Goal: Transaction & Acquisition: Obtain resource

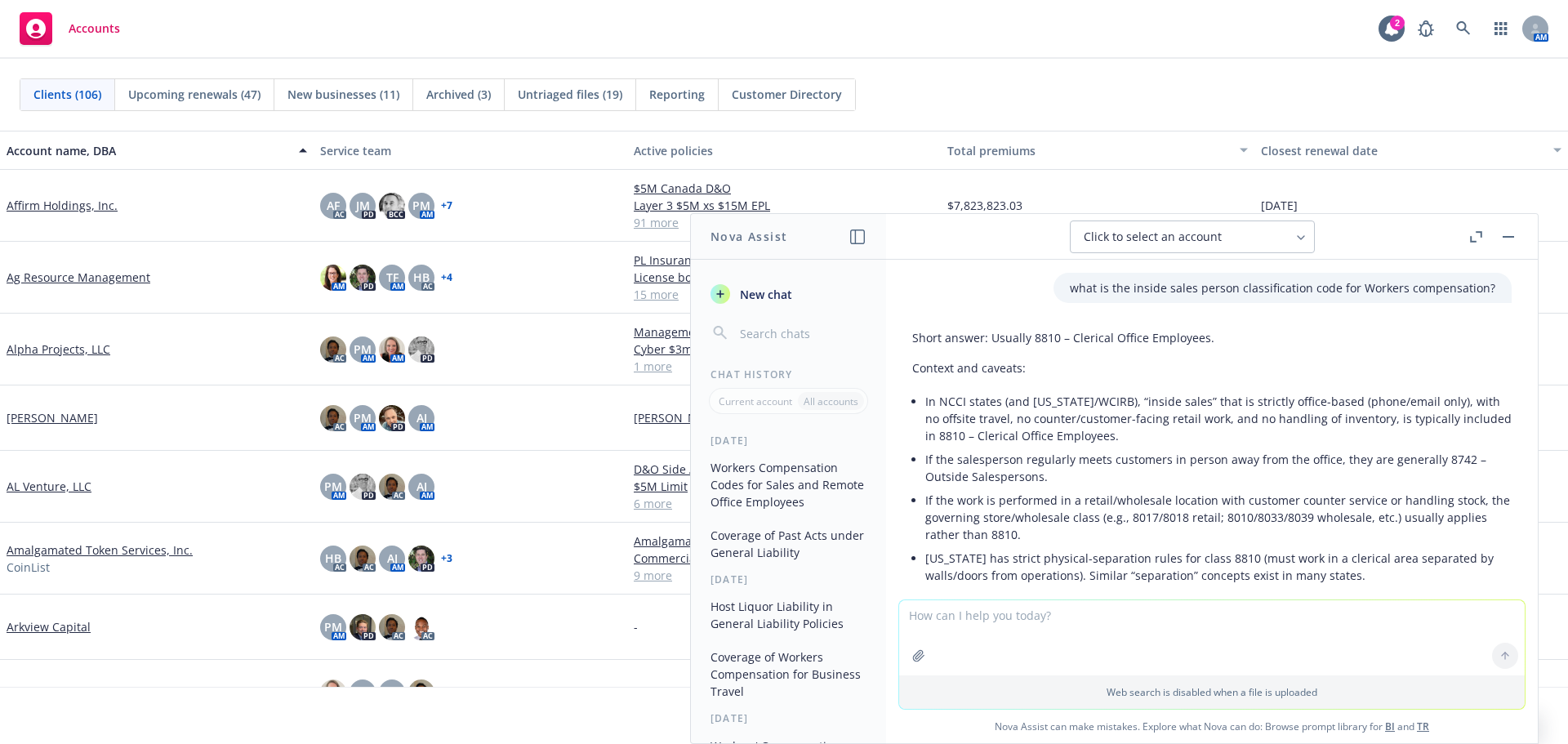
scroll to position [5100, 0]
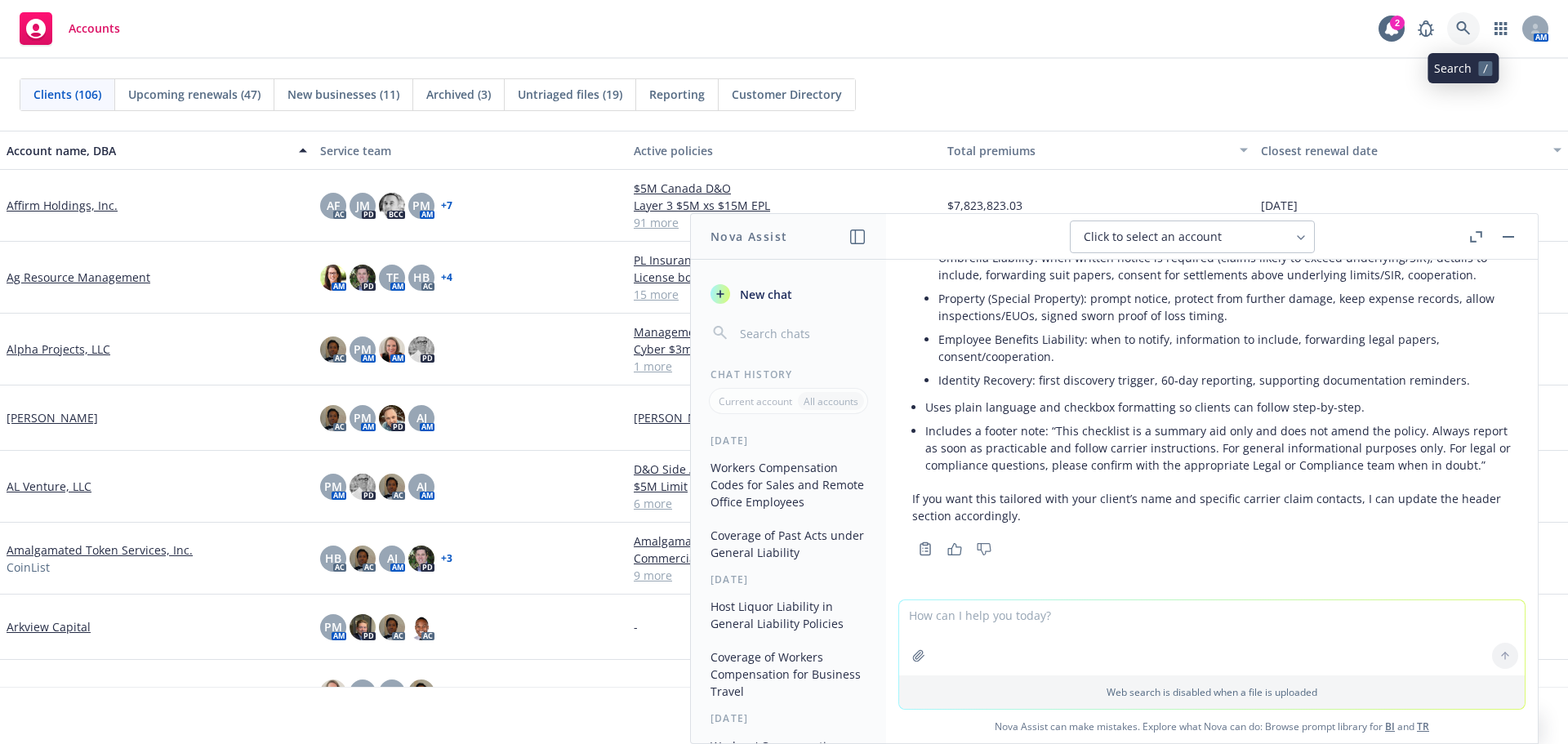
click at [1461, 26] on icon at bounding box center [1463, 29] width 15 height 15
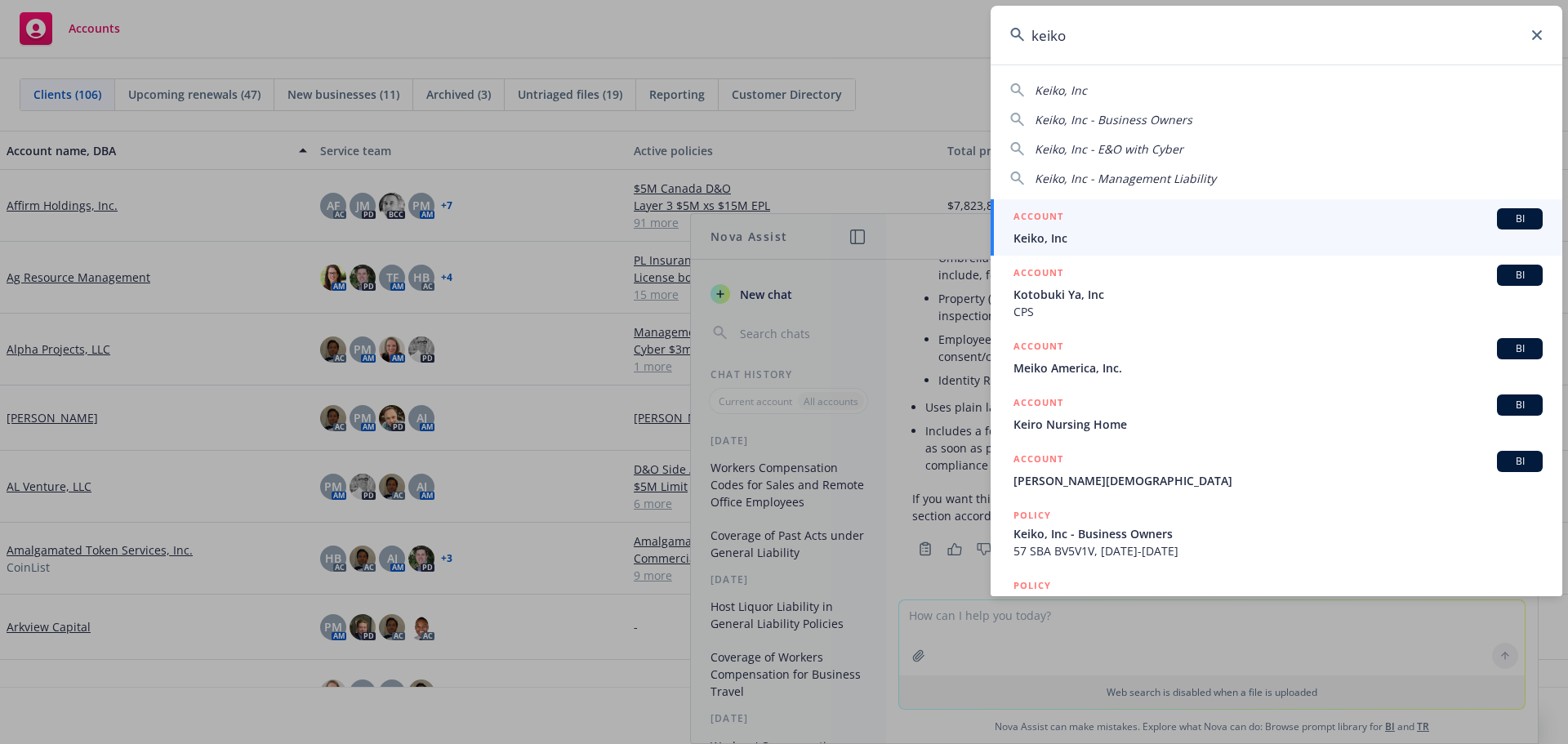
type input "keiko"
click at [1061, 225] on h5 "ACCOUNT" at bounding box center [1038, 218] width 49 height 20
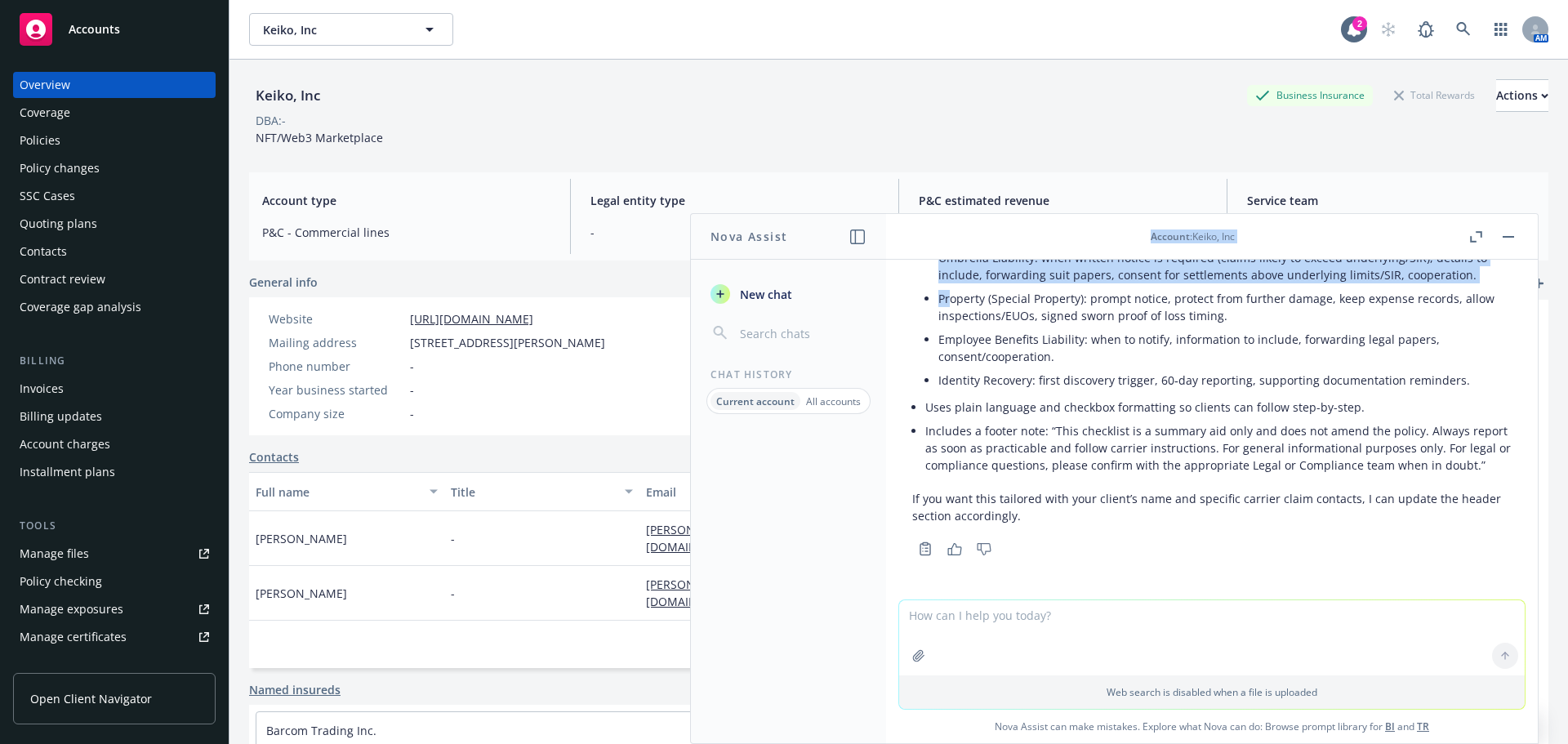
scroll to position [5086, 0]
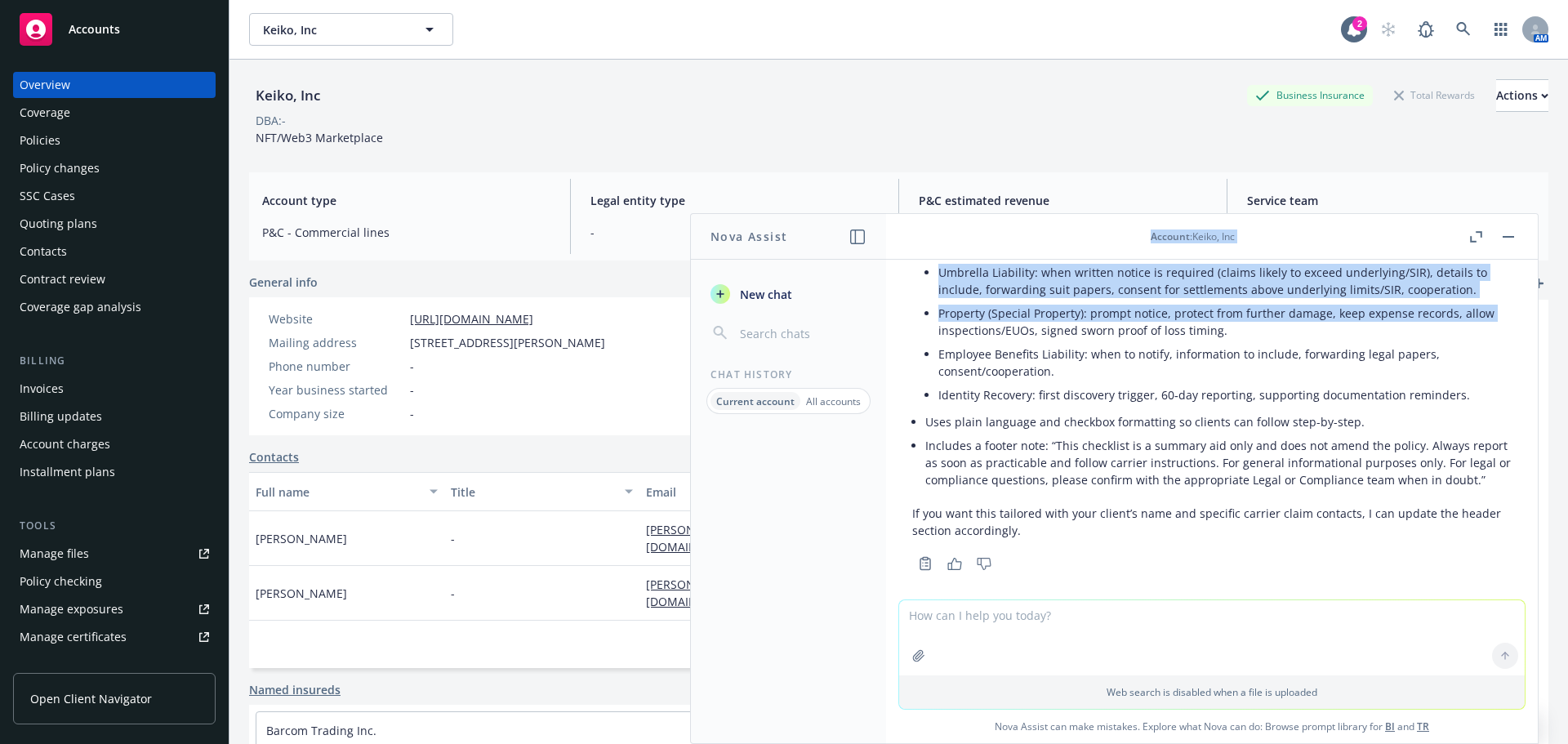
drag, startPoint x: 1086, startPoint y: 242, endPoint x: 926, endPoint y: 298, distance: 169.5
click at [925, 303] on div "Account : [PERSON_NAME], Inc what is the inside sales person classification cod…" at bounding box center [1211, 478] width 651 height 529
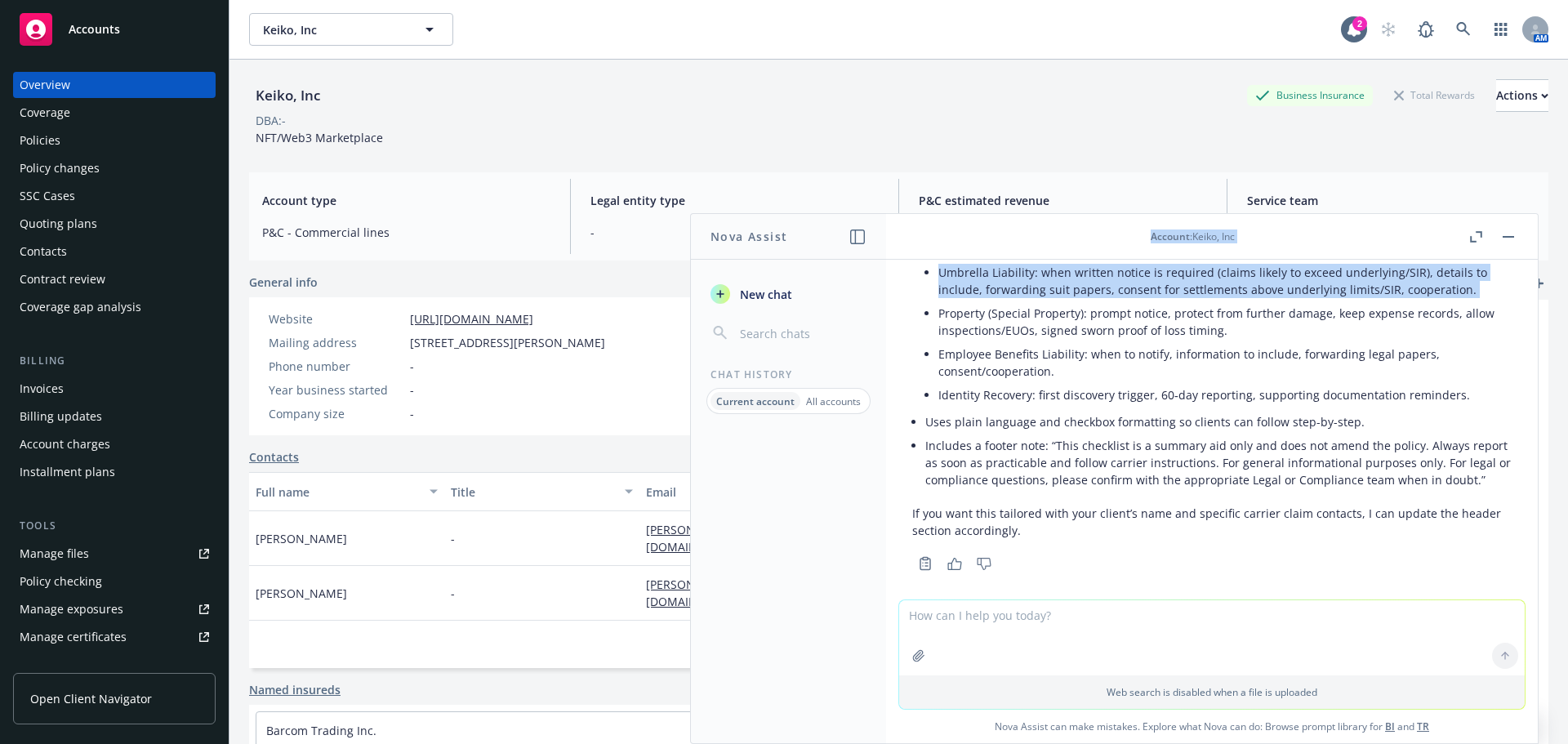
click at [990, 239] on div "Account : Keiko, Inc" at bounding box center [1192, 236] width 547 height 14
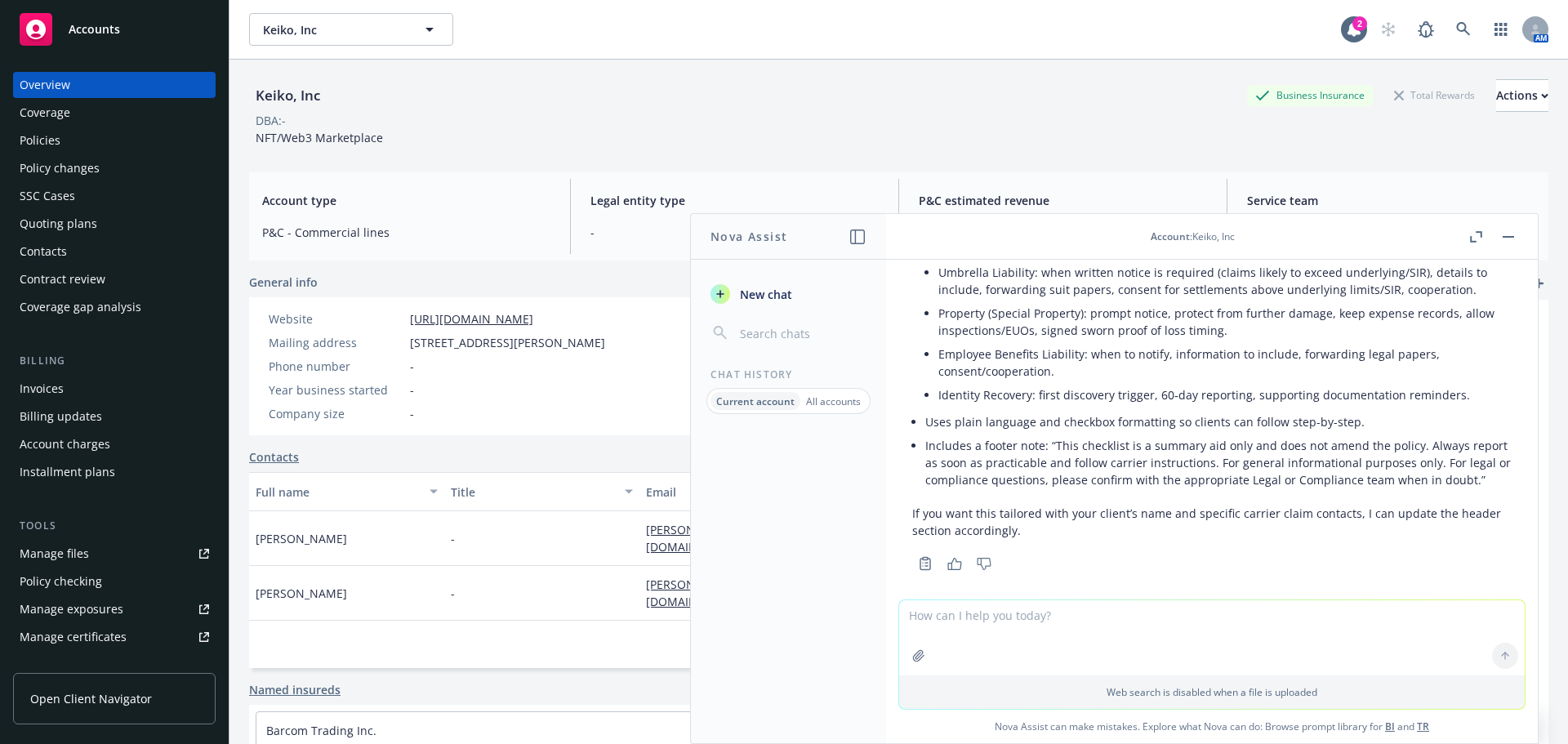
click at [49, 143] on div "Policies" at bounding box center [40, 141] width 41 height 26
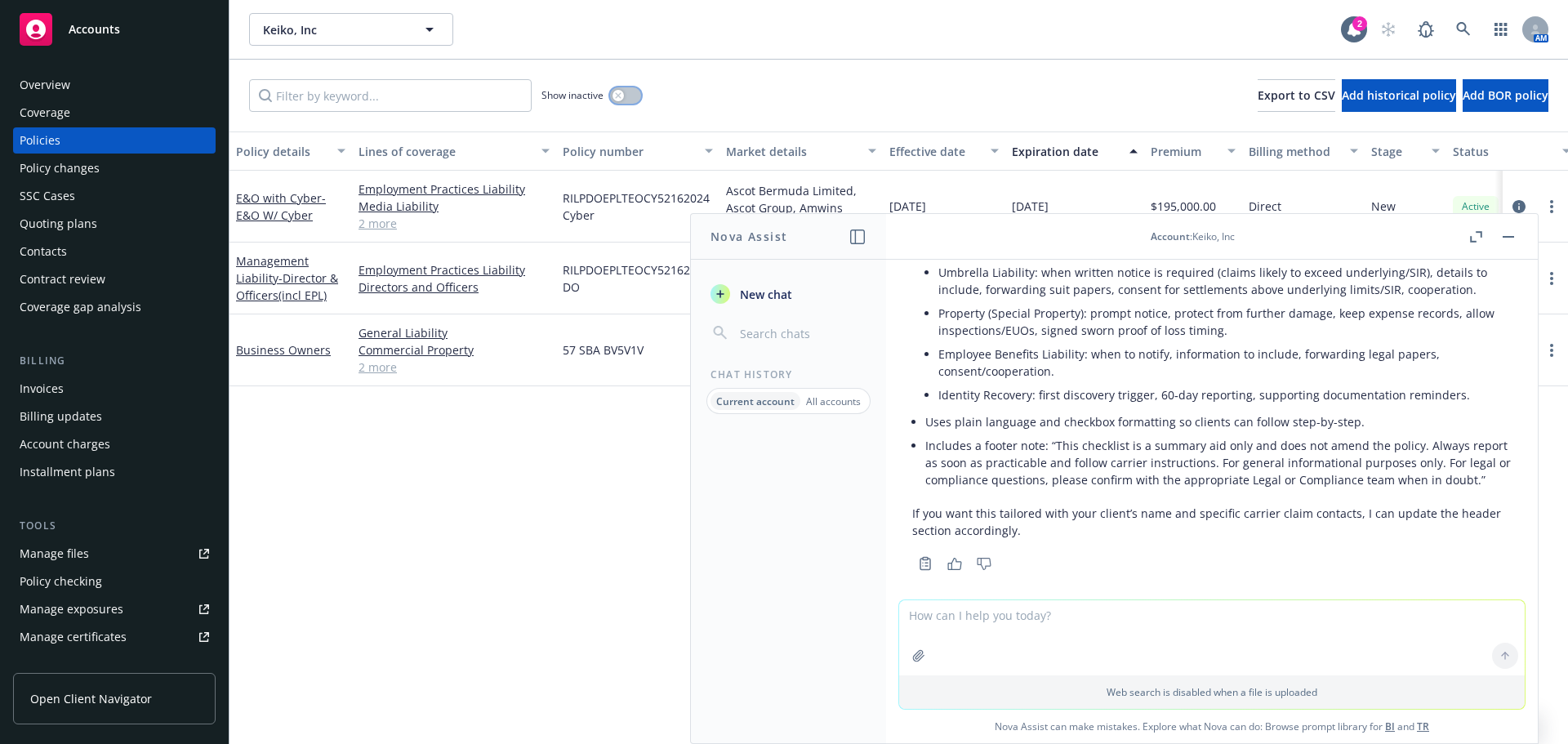
click at [631, 96] on button "button" at bounding box center [625, 96] width 31 height 17
click at [446, 455] on div "Policy details Lines of coverage Policy number Market details Effective date Ex…" at bounding box center [899, 438] width 1338 height 612
drag, startPoint x: 1059, startPoint y: 232, endPoint x: 1069, endPoint y: 241, distance: 13.5
click at [1070, 252] on header "Account : Keiko, Inc" at bounding box center [1211, 236] width 651 height 46
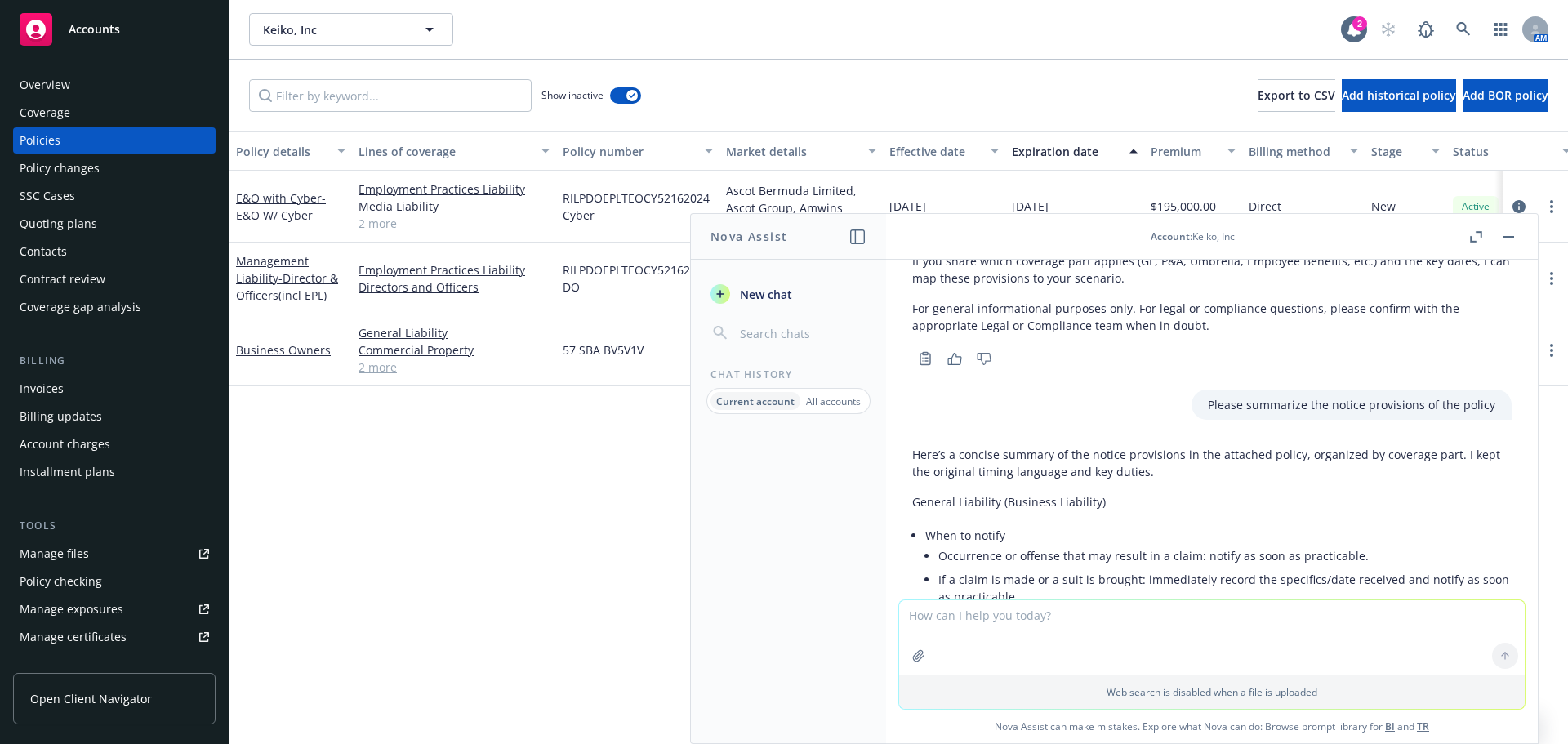
scroll to position [2553, 0]
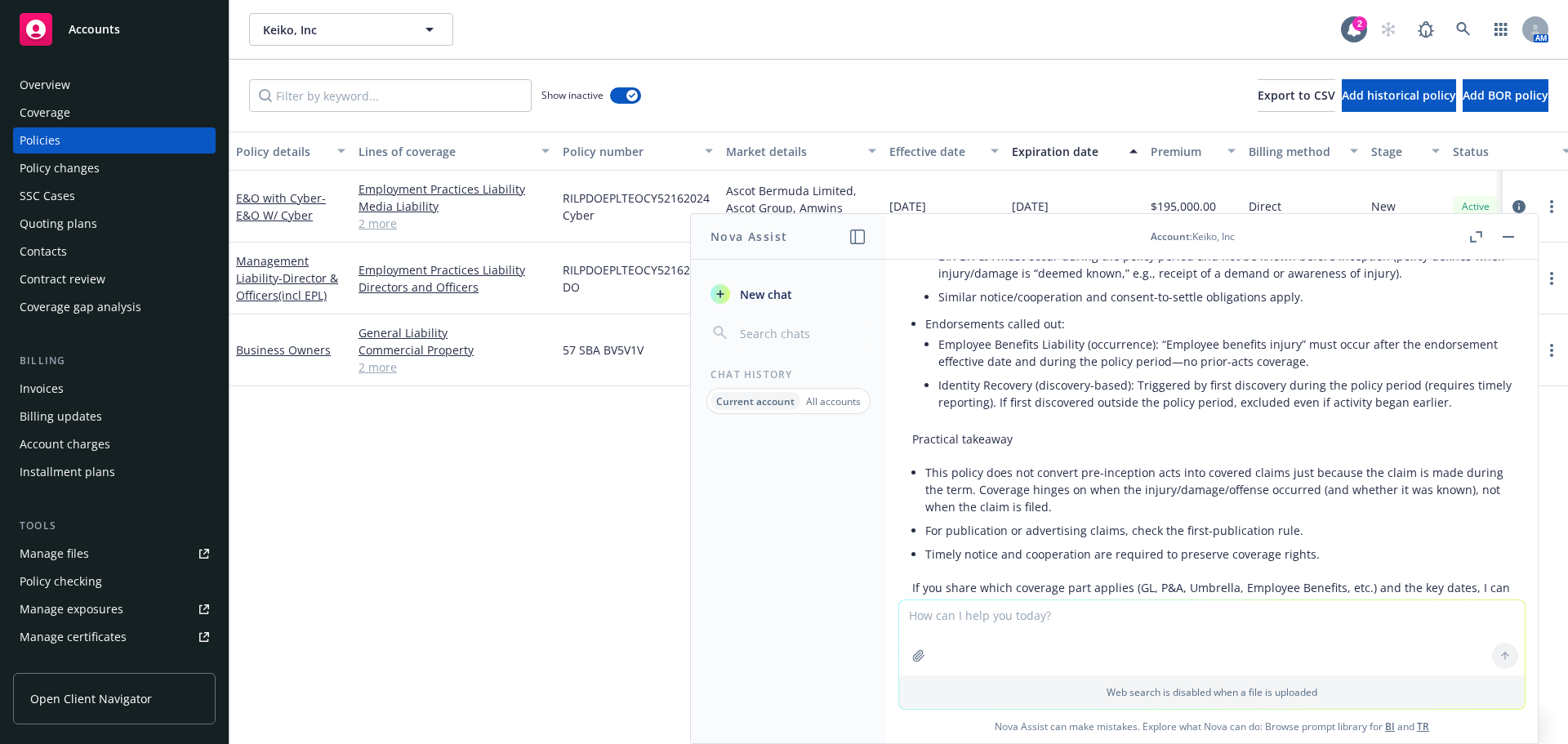
click at [772, 291] on span "New chat" at bounding box center [764, 294] width 56 height 17
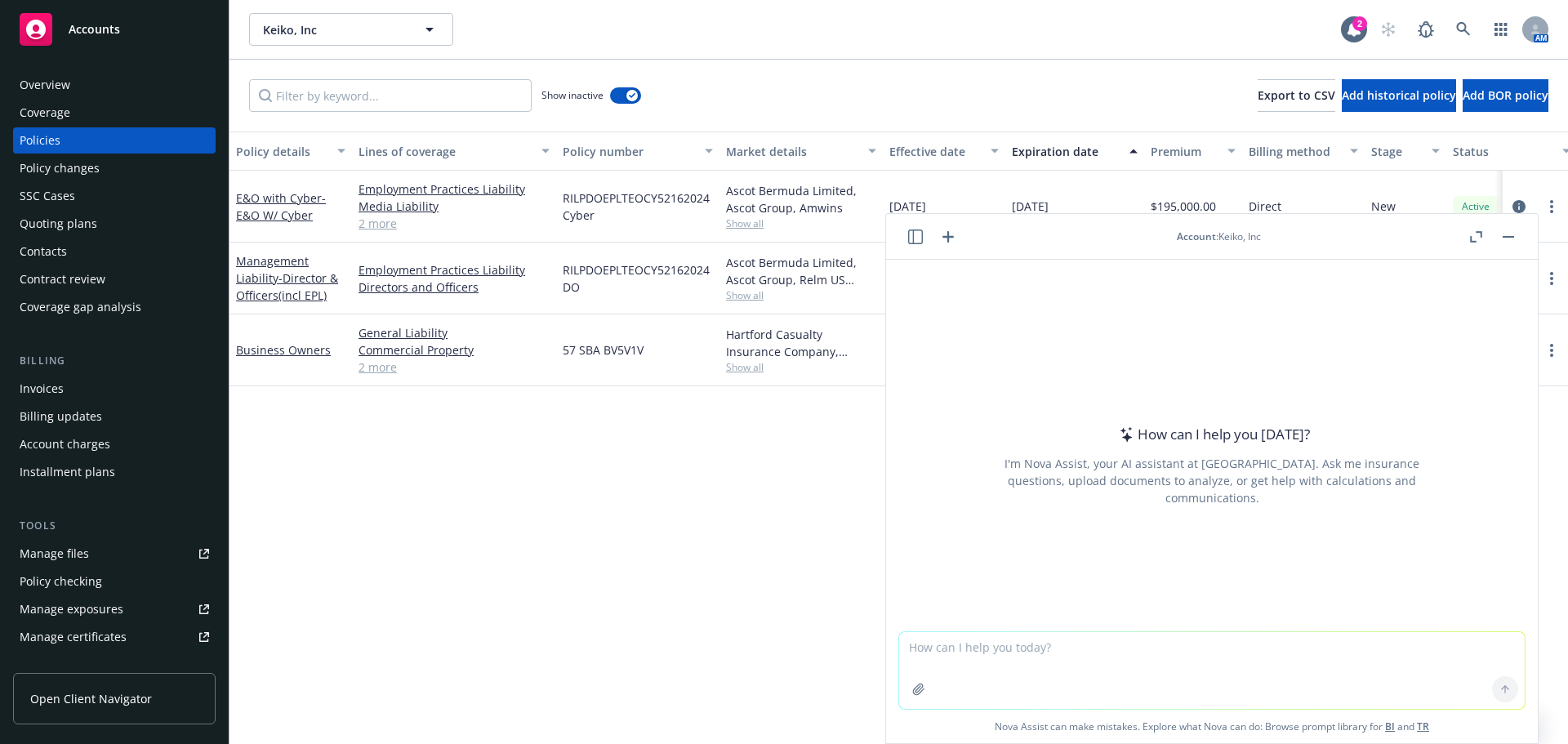
click at [1051, 647] on textarea at bounding box center [1211, 670] width 625 height 77
drag, startPoint x: 1246, startPoint y: 682, endPoint x: 1269, endPoint y: 675, distance: 24.0
click at [1246, 682] on textarea "what would be the workers compensation code for [US_STATE] state for a" at bounding box center [1211, 670] width 625 height 77
click at [1308, 648] on textarea "what would be the workers compensation code for [US_STATE] state for a" at bounding box center [1211, 670] width 625 height 77
type textarea "what would be the workers compensation code for [US_STATE] state for a remote f…"
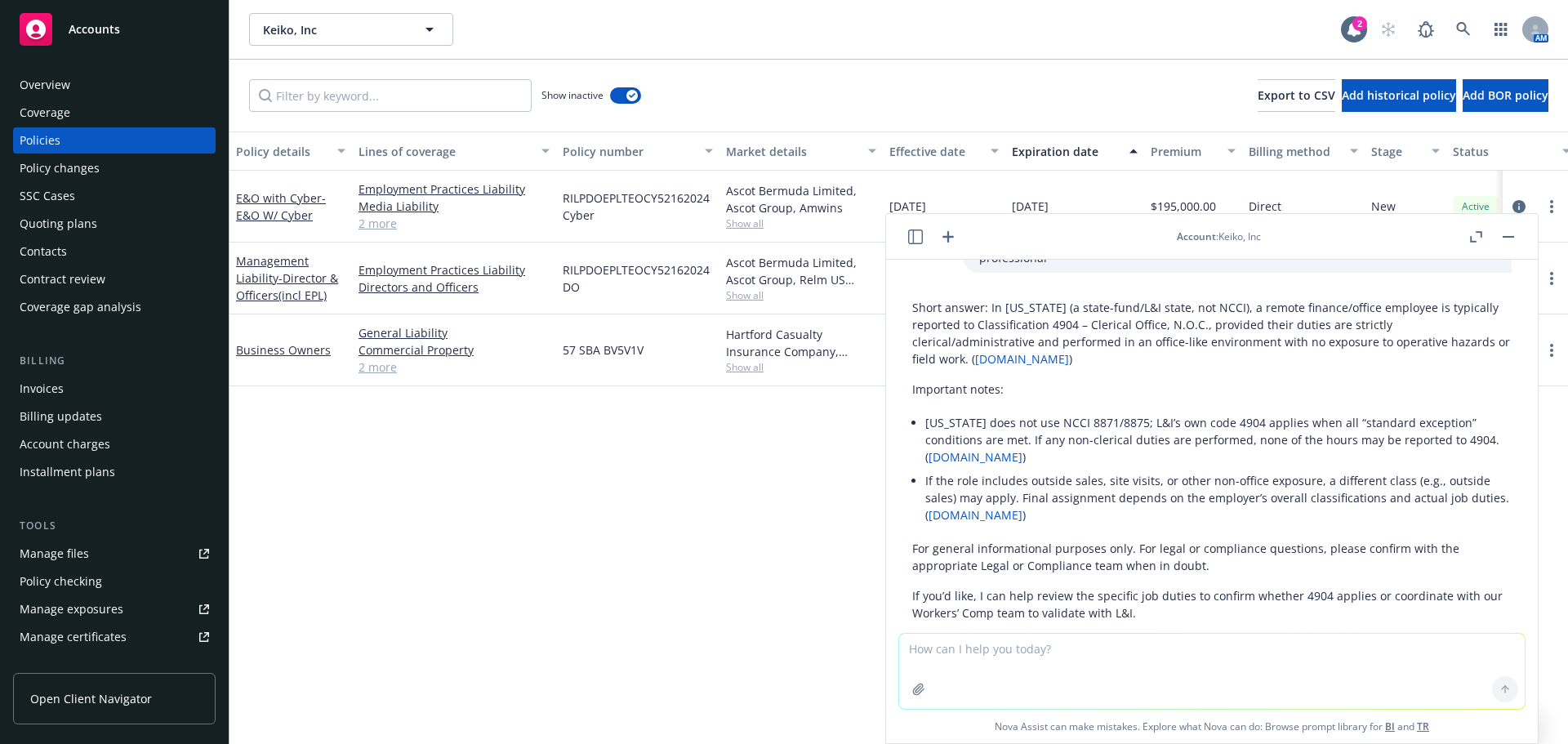
scroll to position [30, 0]
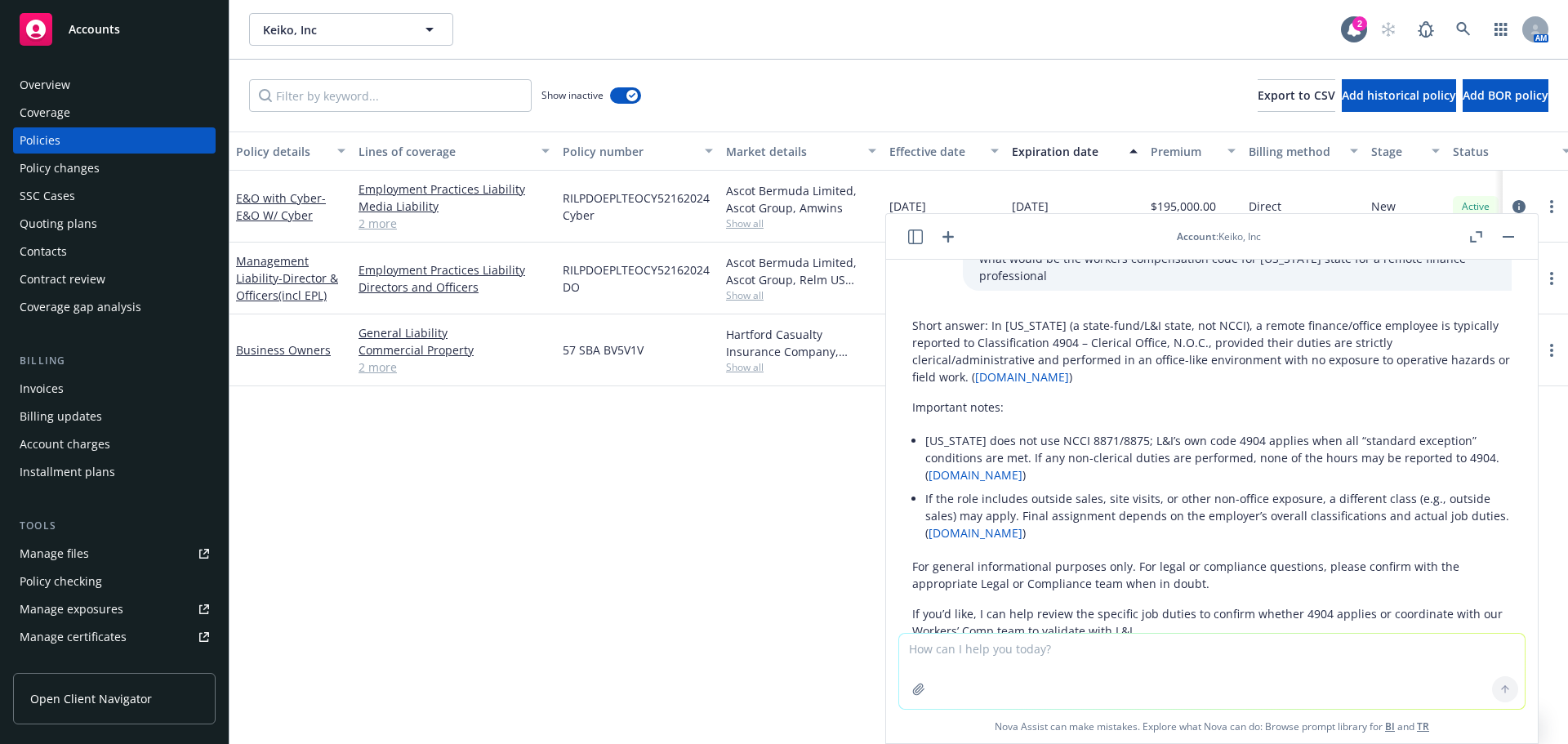
click at [1507, 238] on button "button" at bounding box center [1508, 236] width 20 height 20
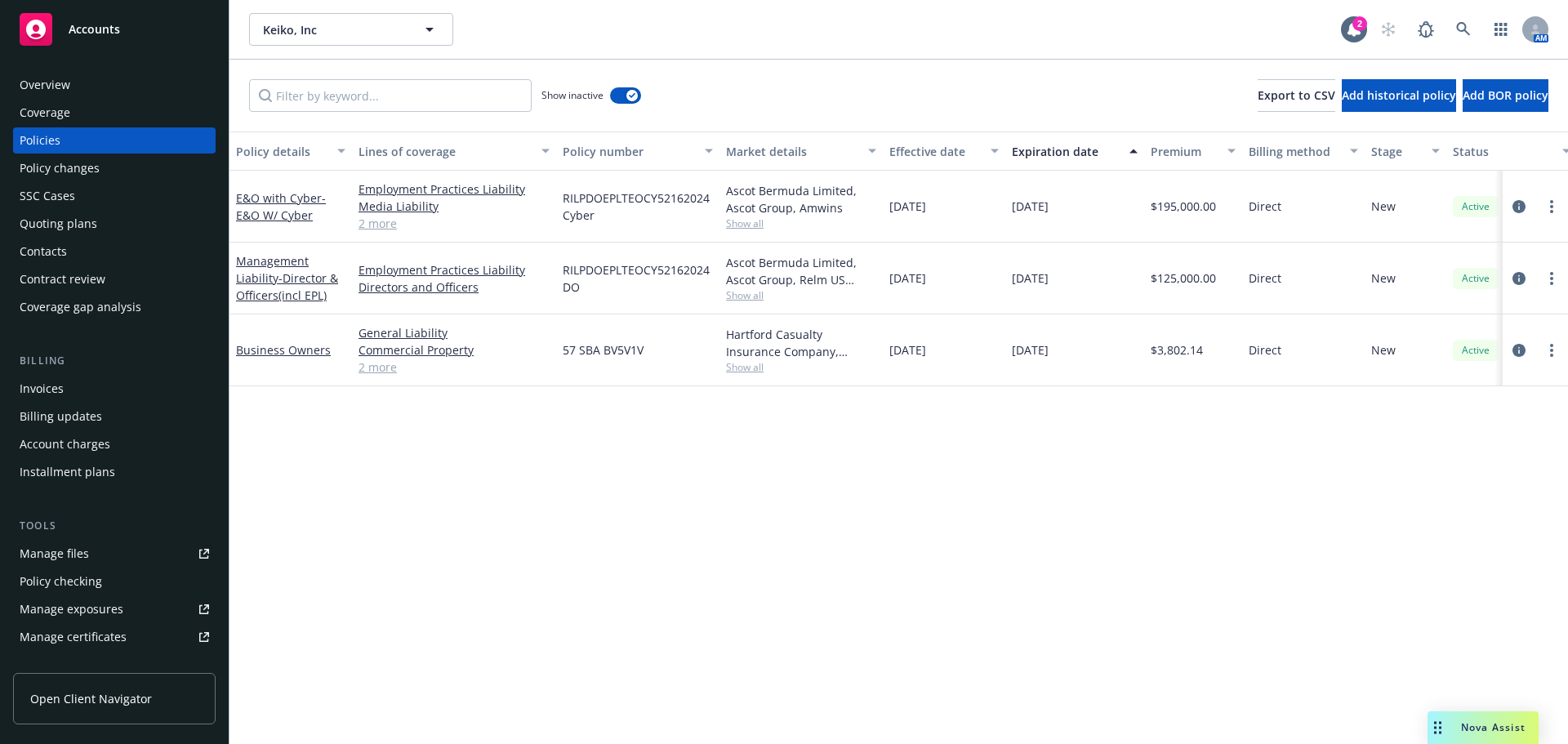
click at [119, 35] on div "Accounts" at bounding box center [114, 29] width 189 height 33
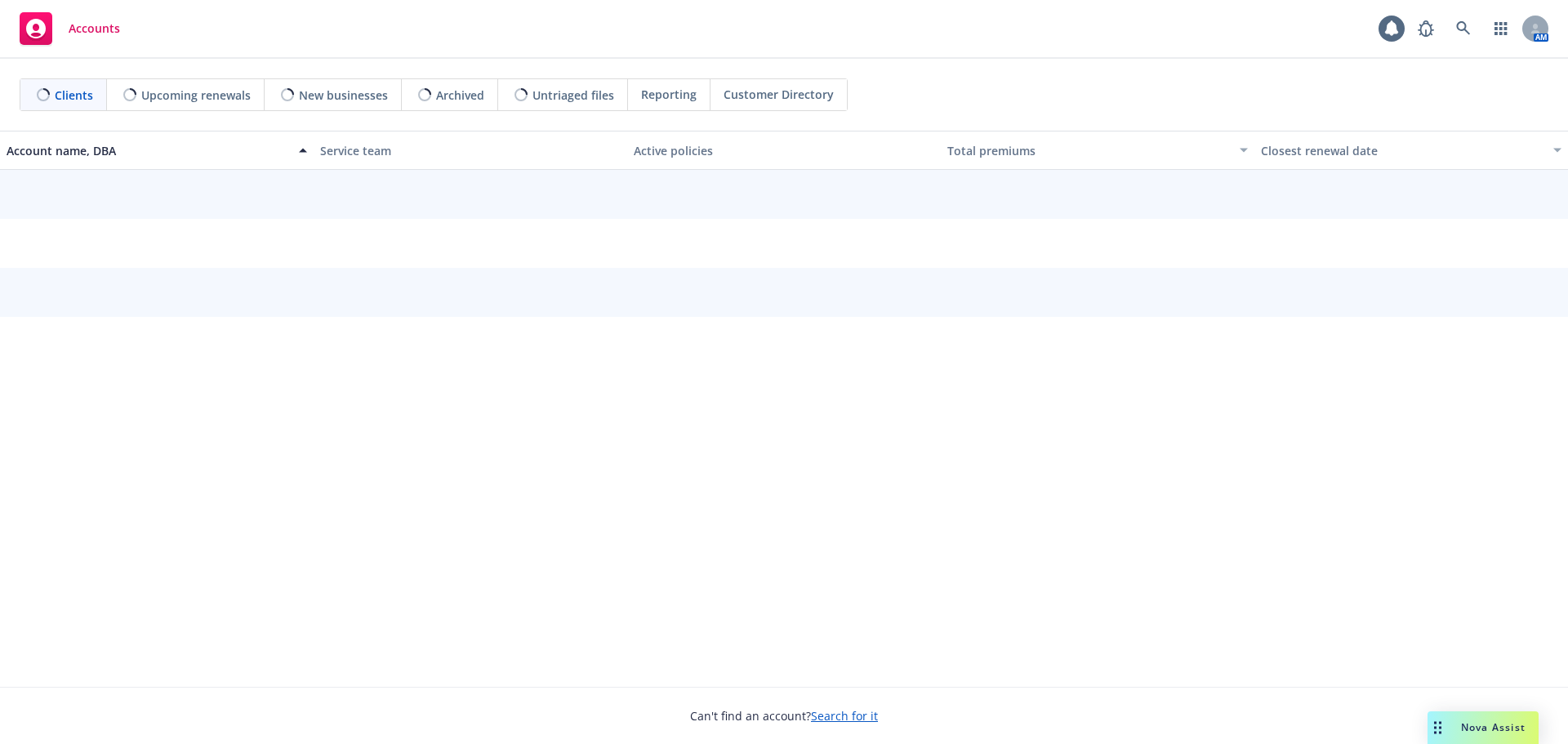
click at [1496, 727] on span "Nova Assist" at bounding box center [1493, 727] width 64 height 14
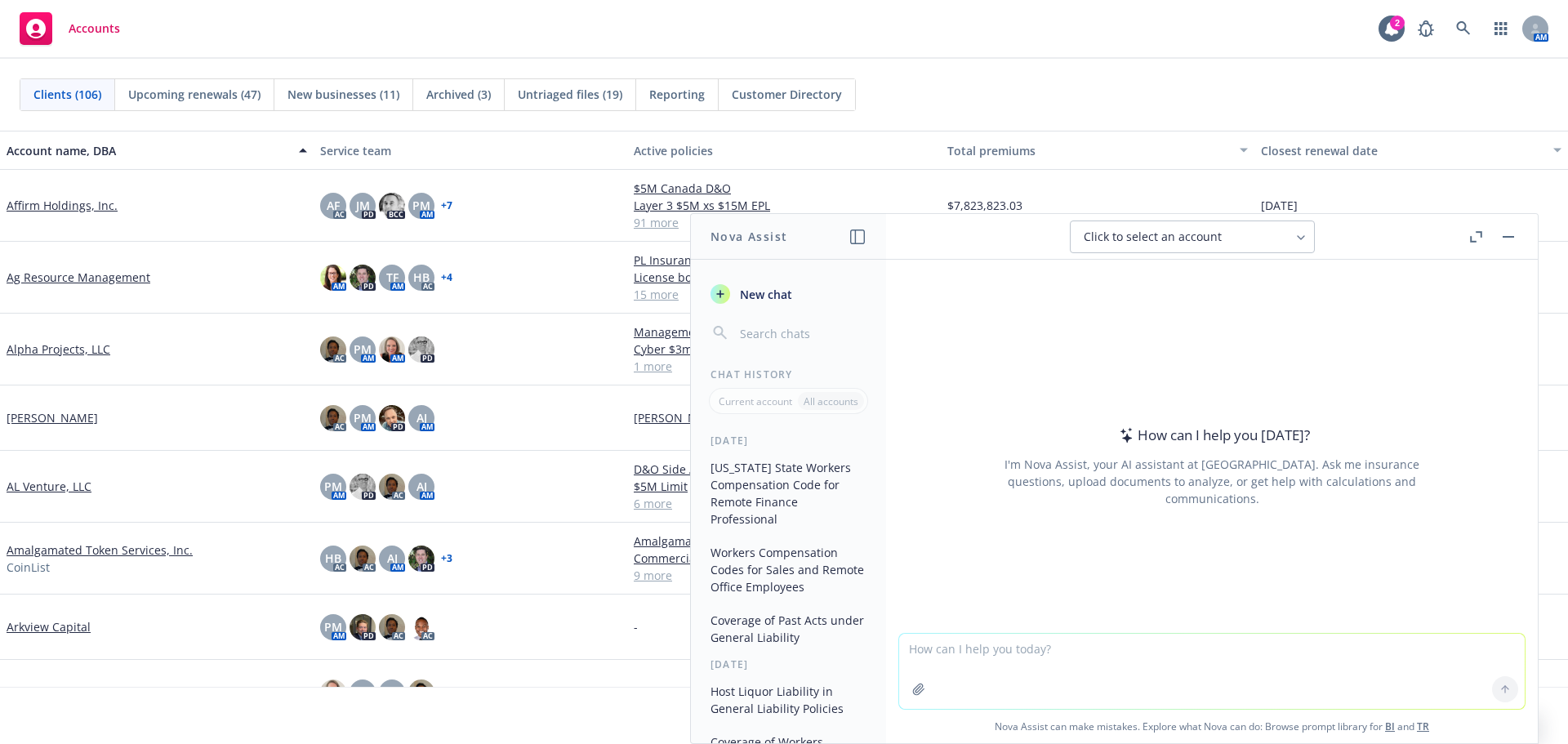
click at [1428, 711] on button "Nova Assist" at bounding box center [1483, 727] width 111 height 33
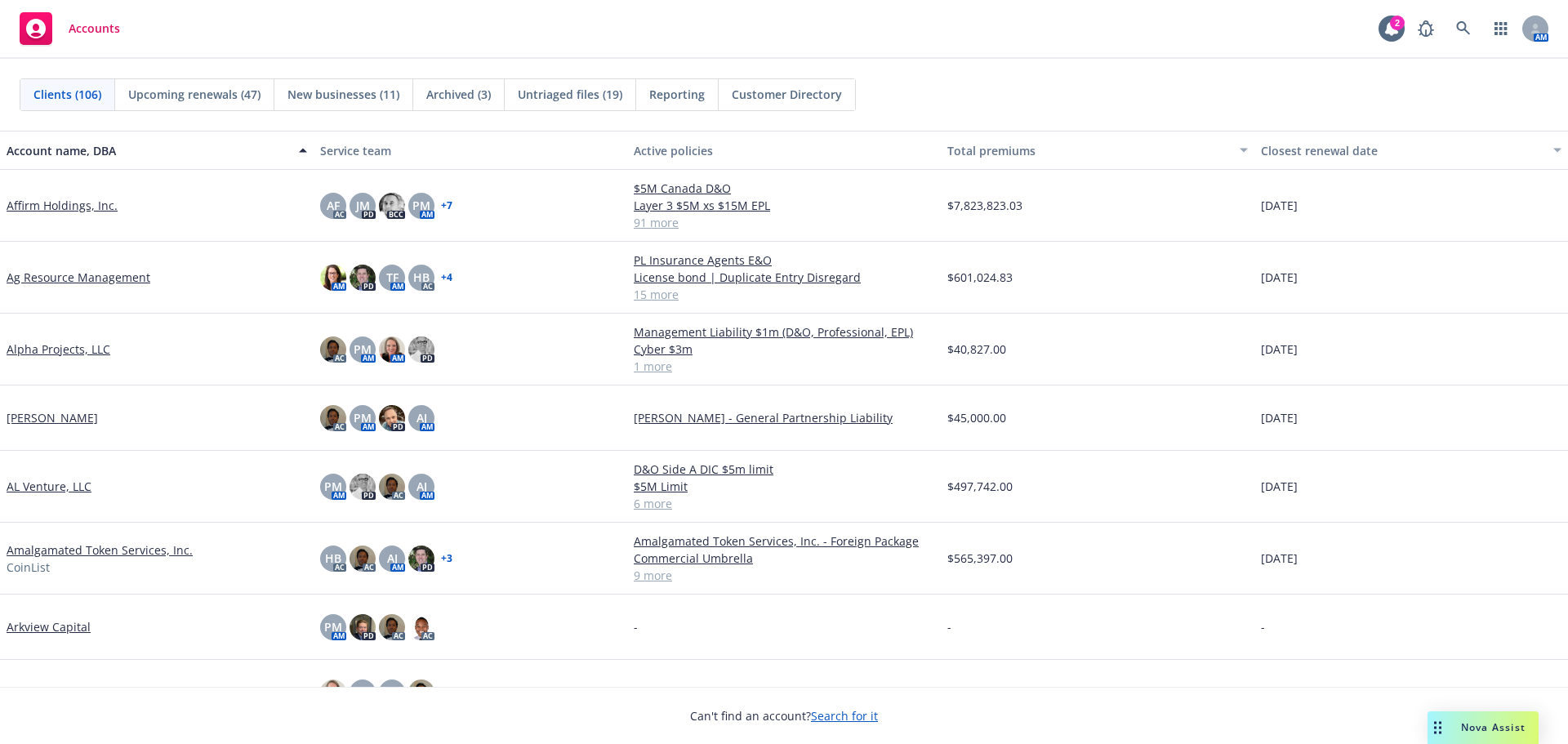
click at [1428, 711] on button "Nova Assist" at bounding box center [1483, 727] width 111 height 33
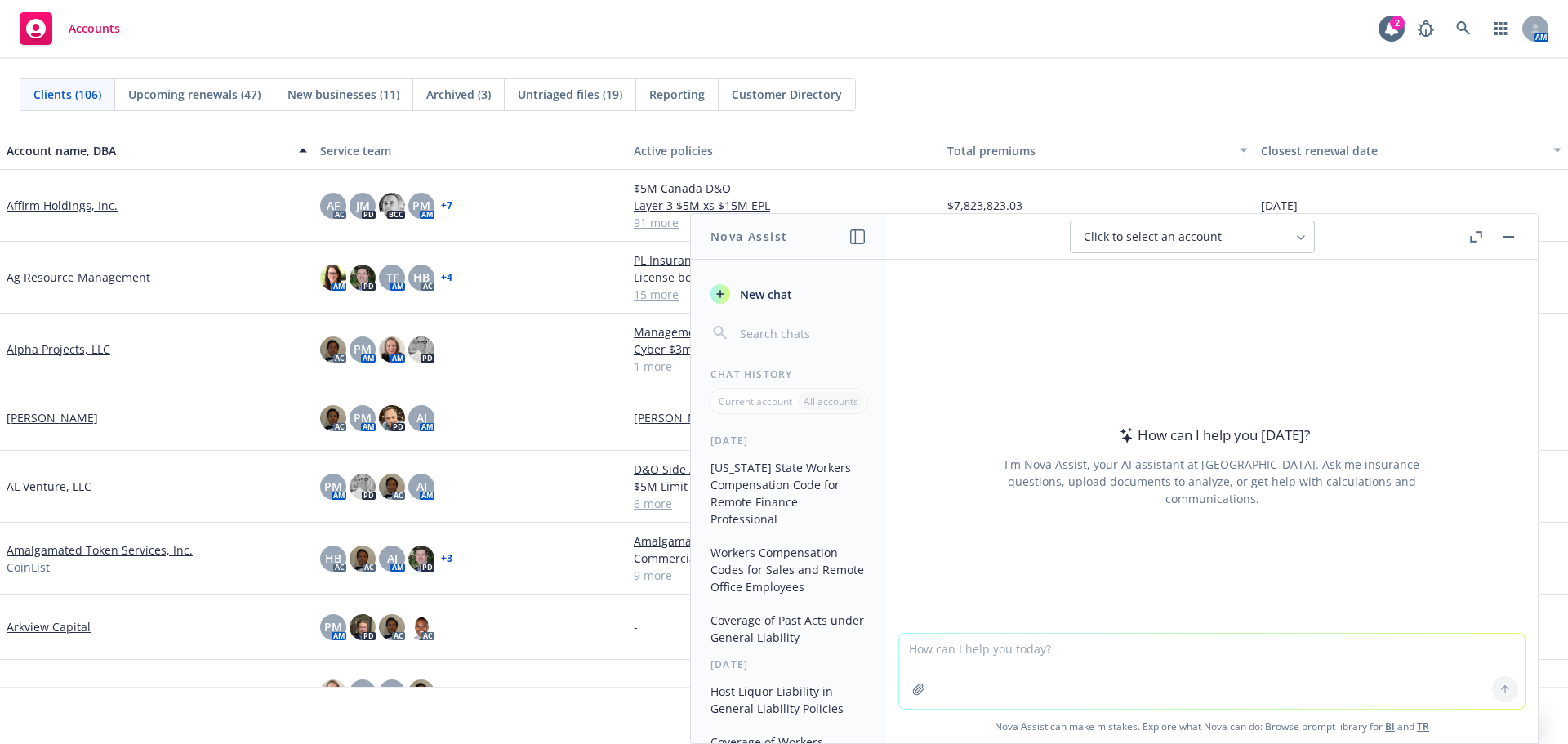
click at [999, 699] on textarea at bounding box center [1211, 671] width 625 height 76
click at [1007, 661] on textarea at bounding box center [1211, 671] width 625 height 76
type textarea "please provide a short description of commercial general liability"
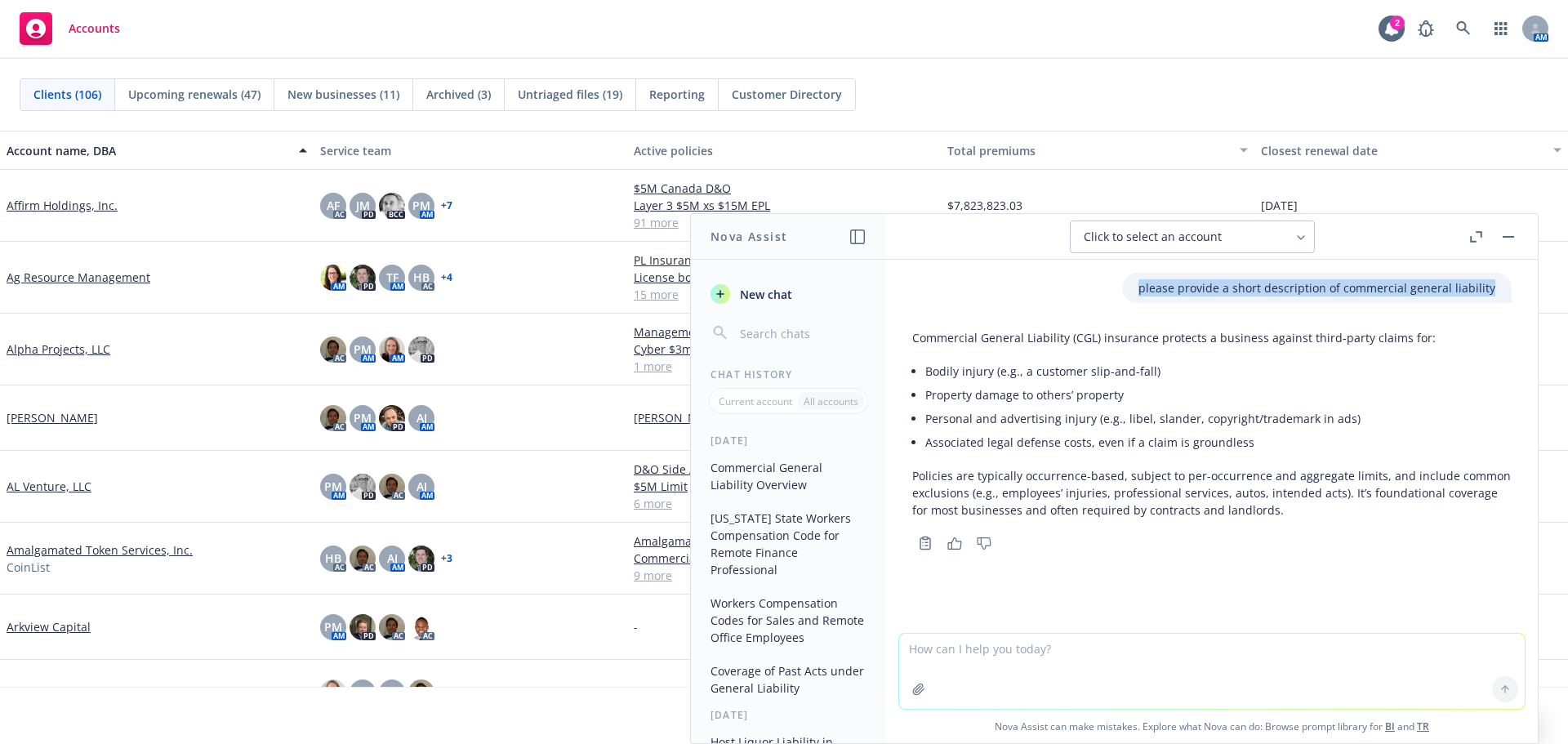
drag, startPoint x: 1141, startPoint y: 289, endPoint x: 1487, endPoint y: 289, distance: 346.0
click at [1487, 289] on div "please provide a short description of commercial general liability" at bounding box center [1316, 288] width 389 height 30
copy p "please provide a short description of commercial general liability"
click at [959, 651] on textarea at bounding box center [1211, 671] width 625 height 76
paste textarea "please provide a short description of commercial general liability"
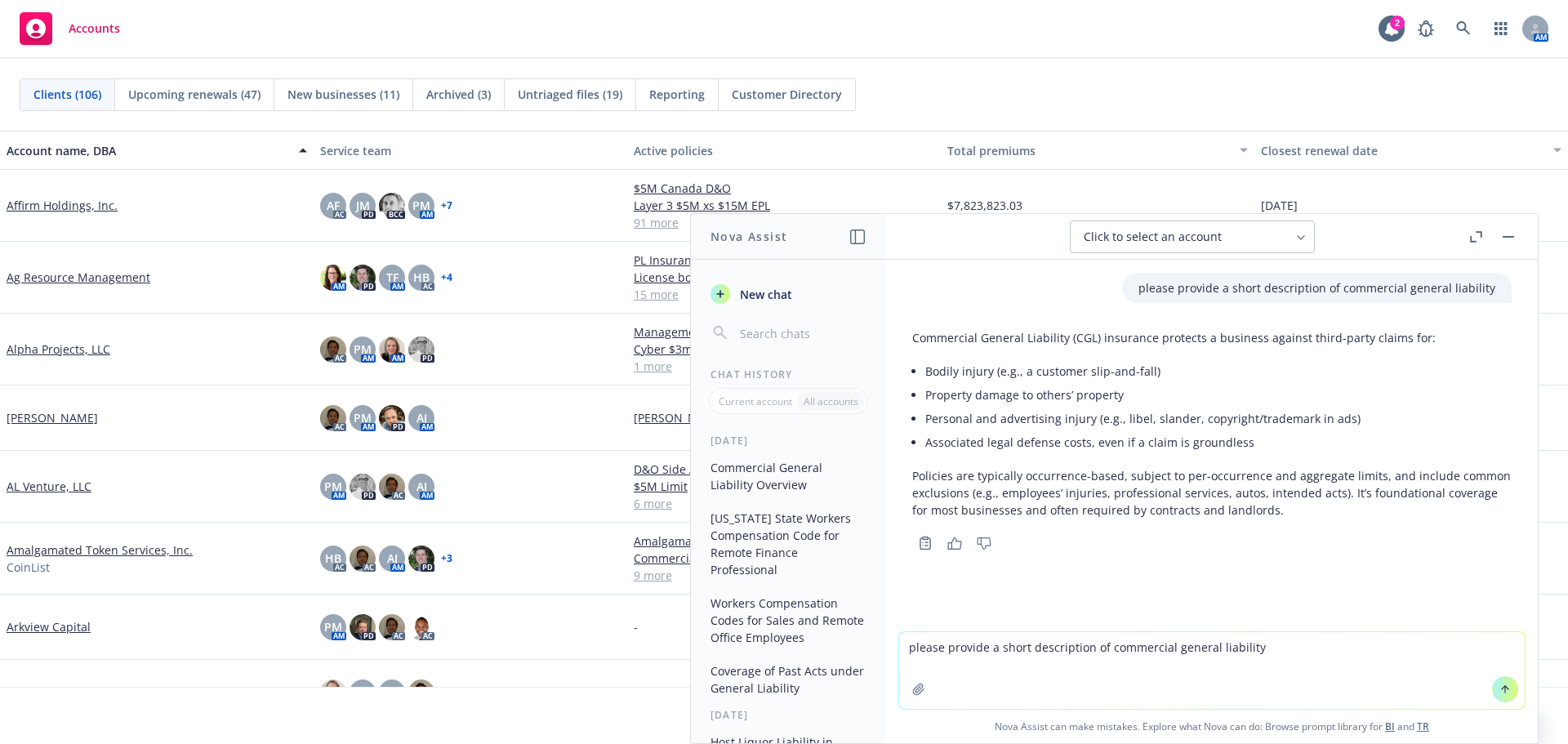
drag, startPoint x: 1102, startPoint y: 650, endPoint x: 1293, endPoint y: 649, distance: 191.0
click at [1293, 649] on textarea "please provide a short description of commercial general liability" at bounding box center [1211, 670] width 625 height 77
type textarea "please provide a short description of business personal property"
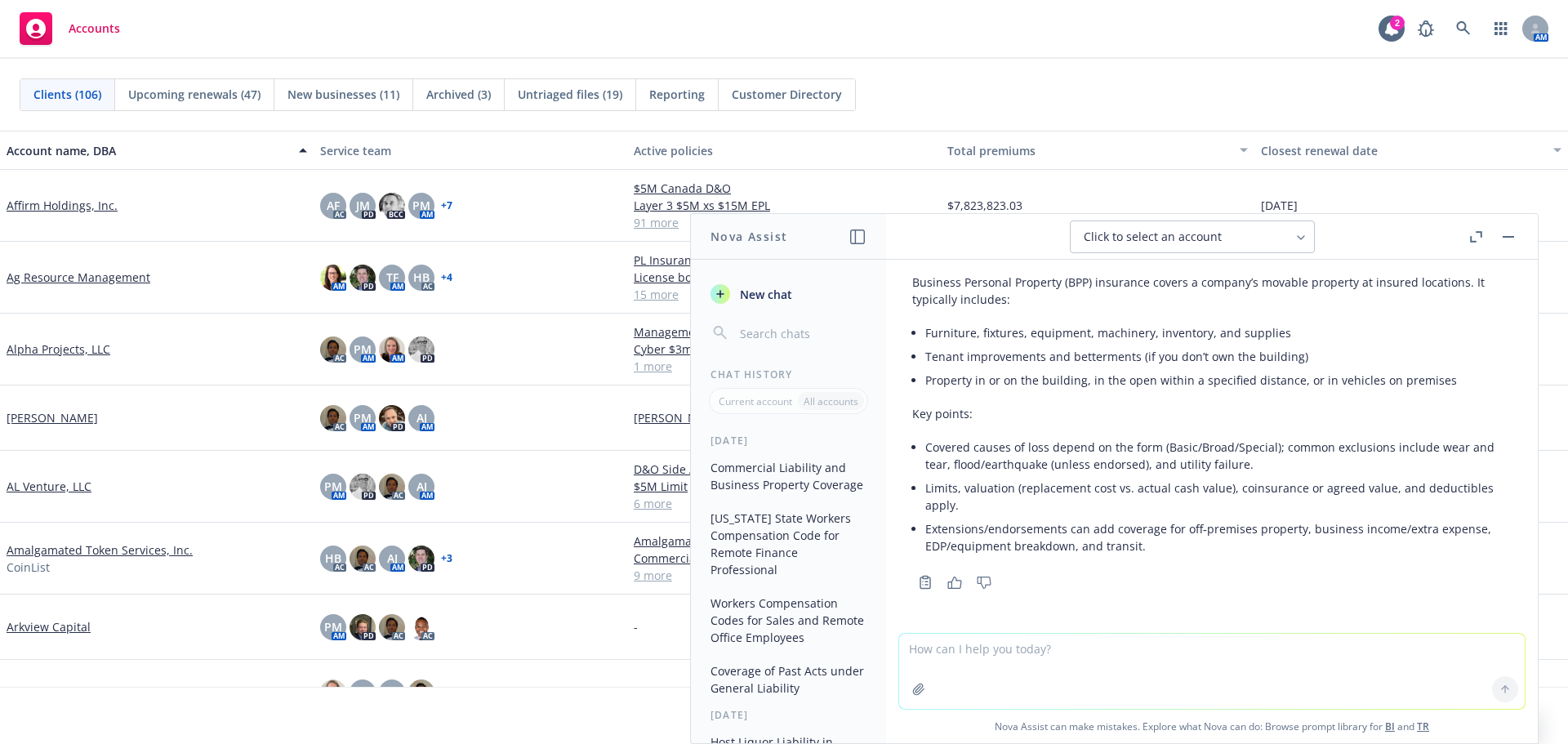
scroll to position [275, 0]
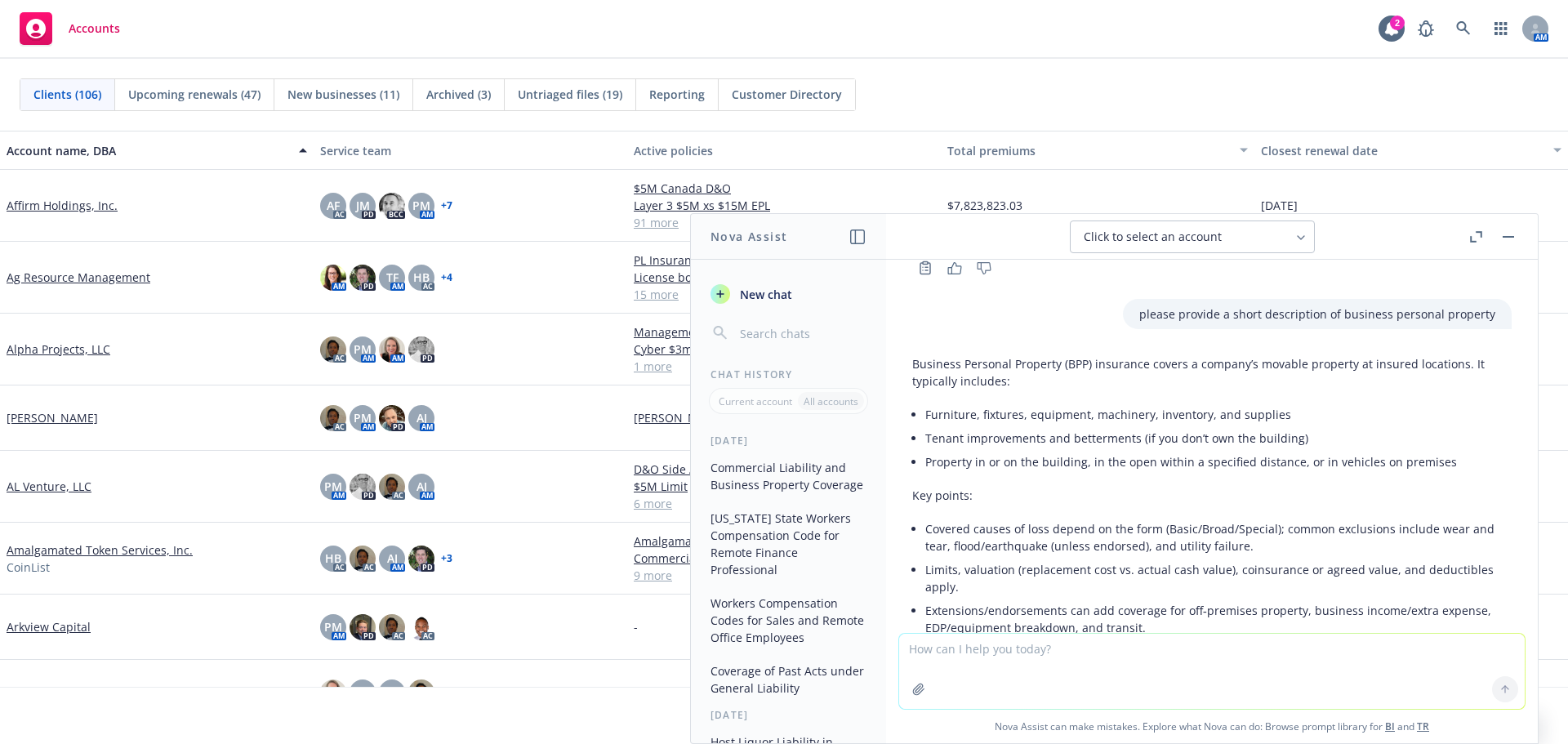
click at [1076, 654] on textarea at bounding box center [1211, 671] width 625 height 76
type textarea "what perils are covered by a business personal property policy"
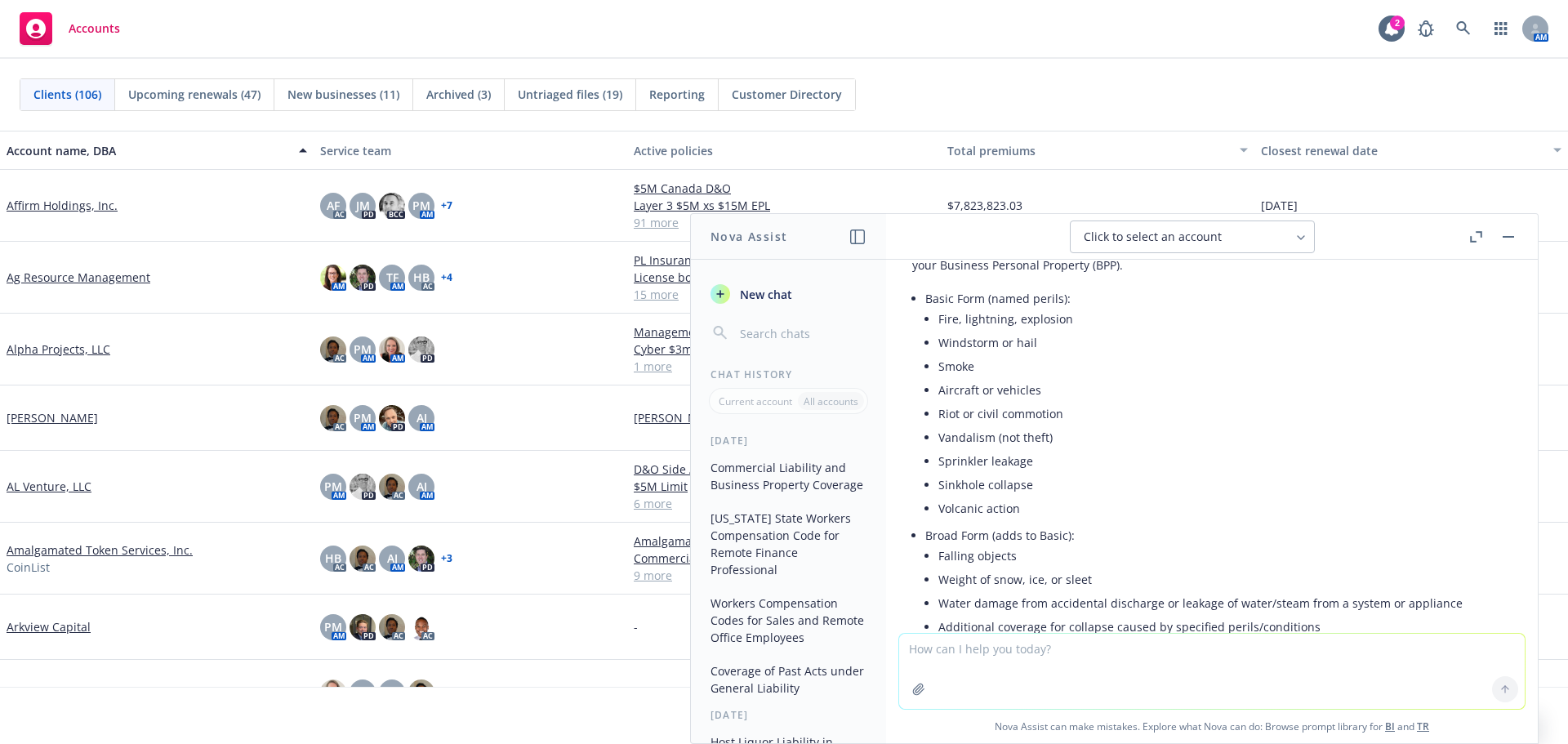
scroll to position [816, 0]
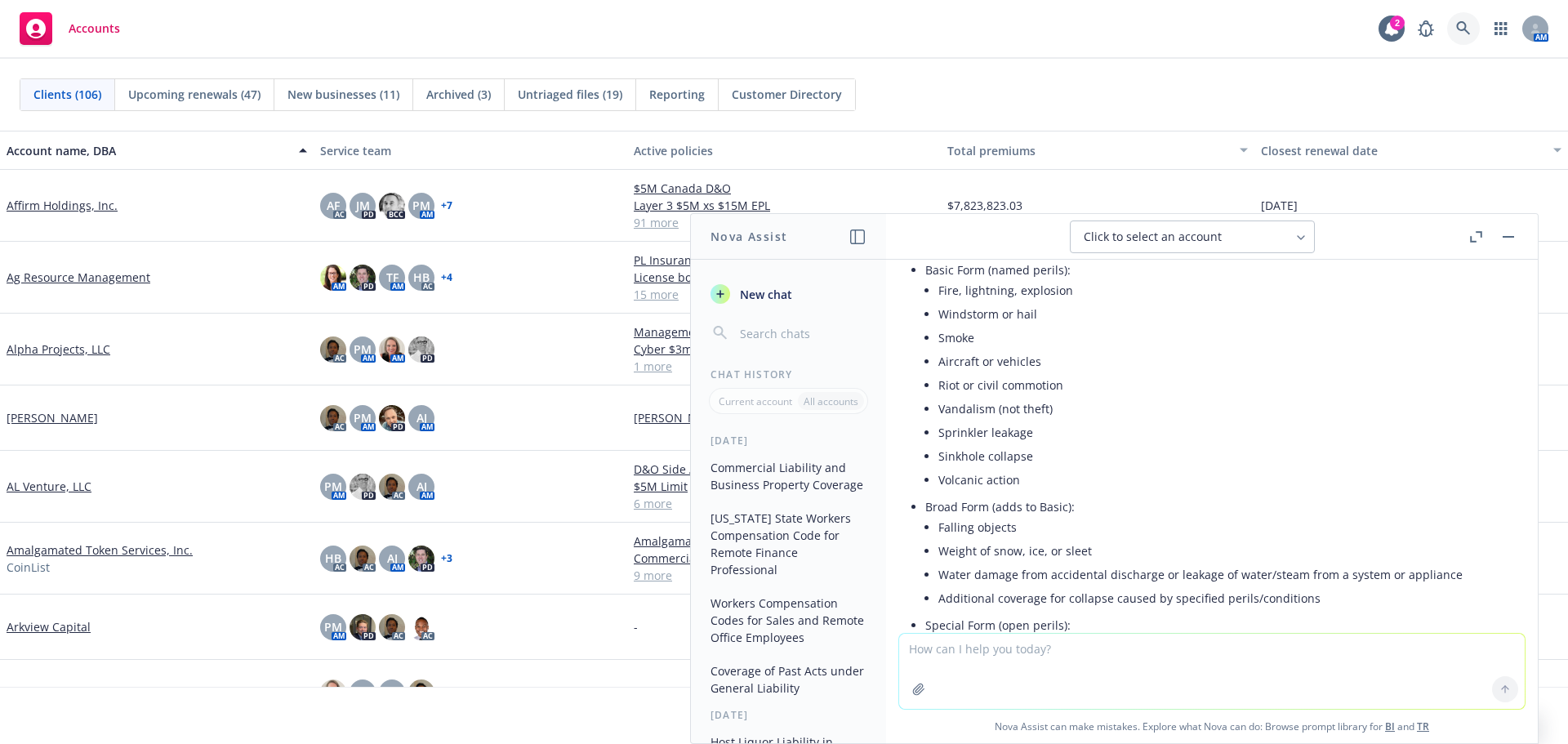
click at [1460, 25] on icon at bounding box center [1463, 29] width 15 height 15
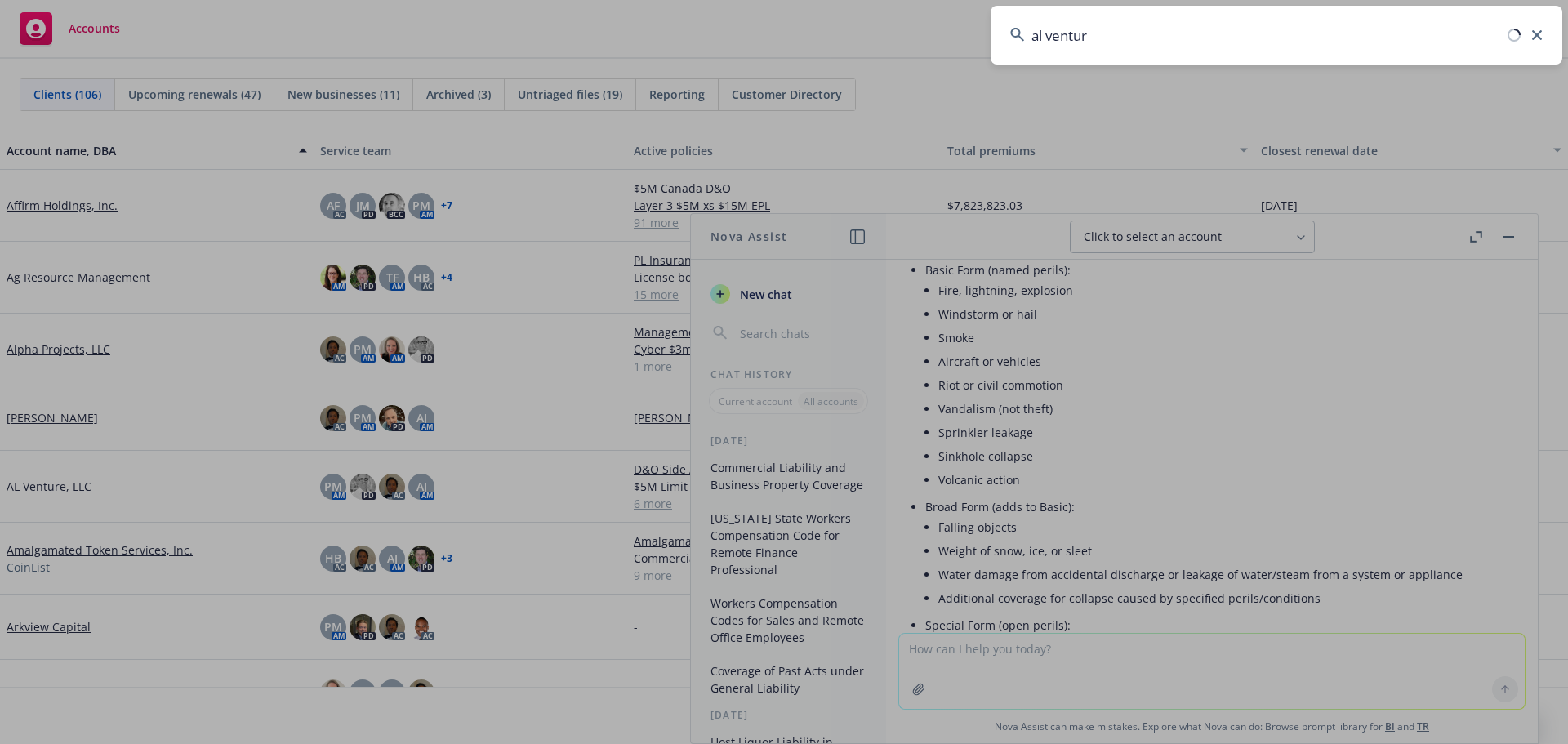
type input "al venture"
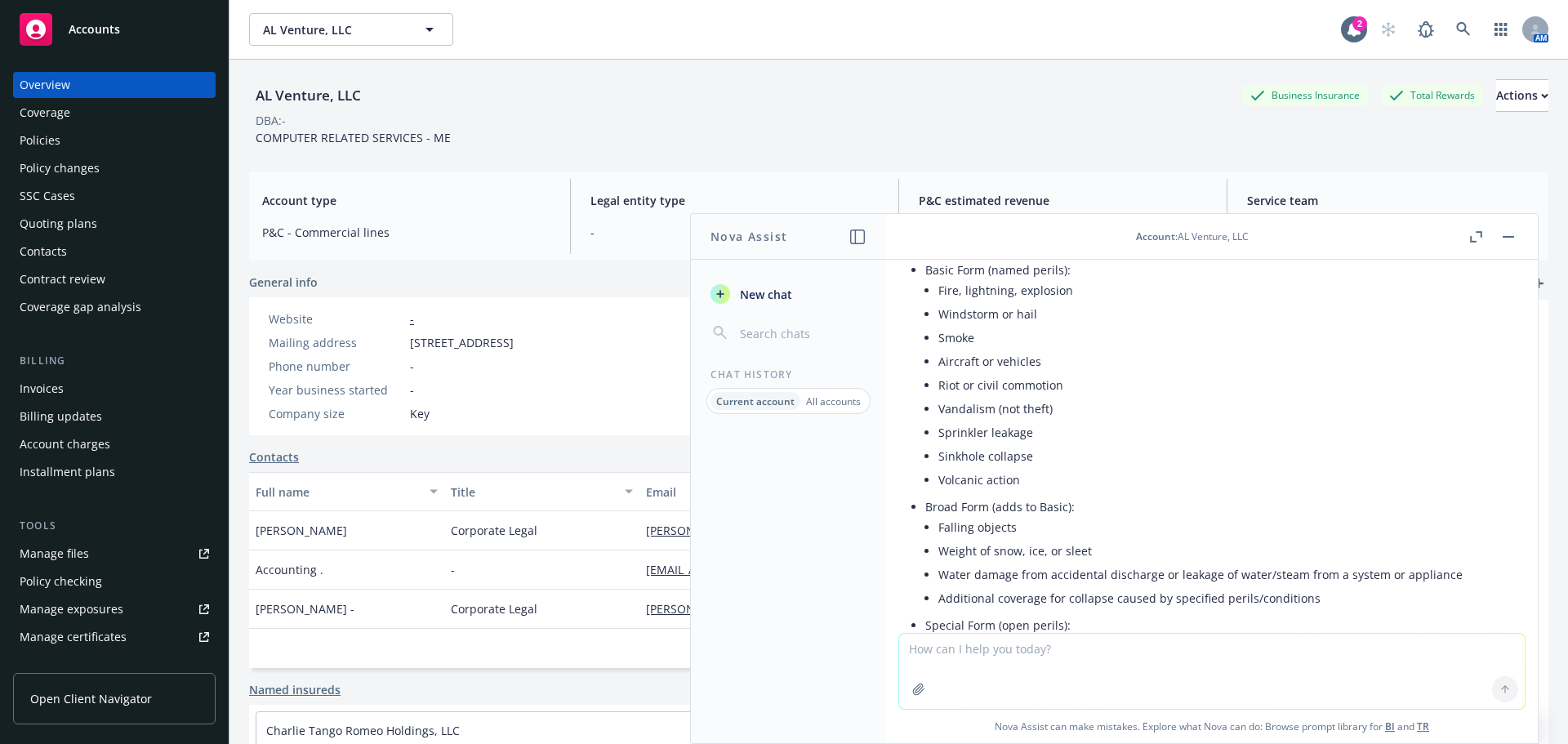
click at [76, 218] on div "Quoting plans" at bounding box center [58, 224] width 77 height 26
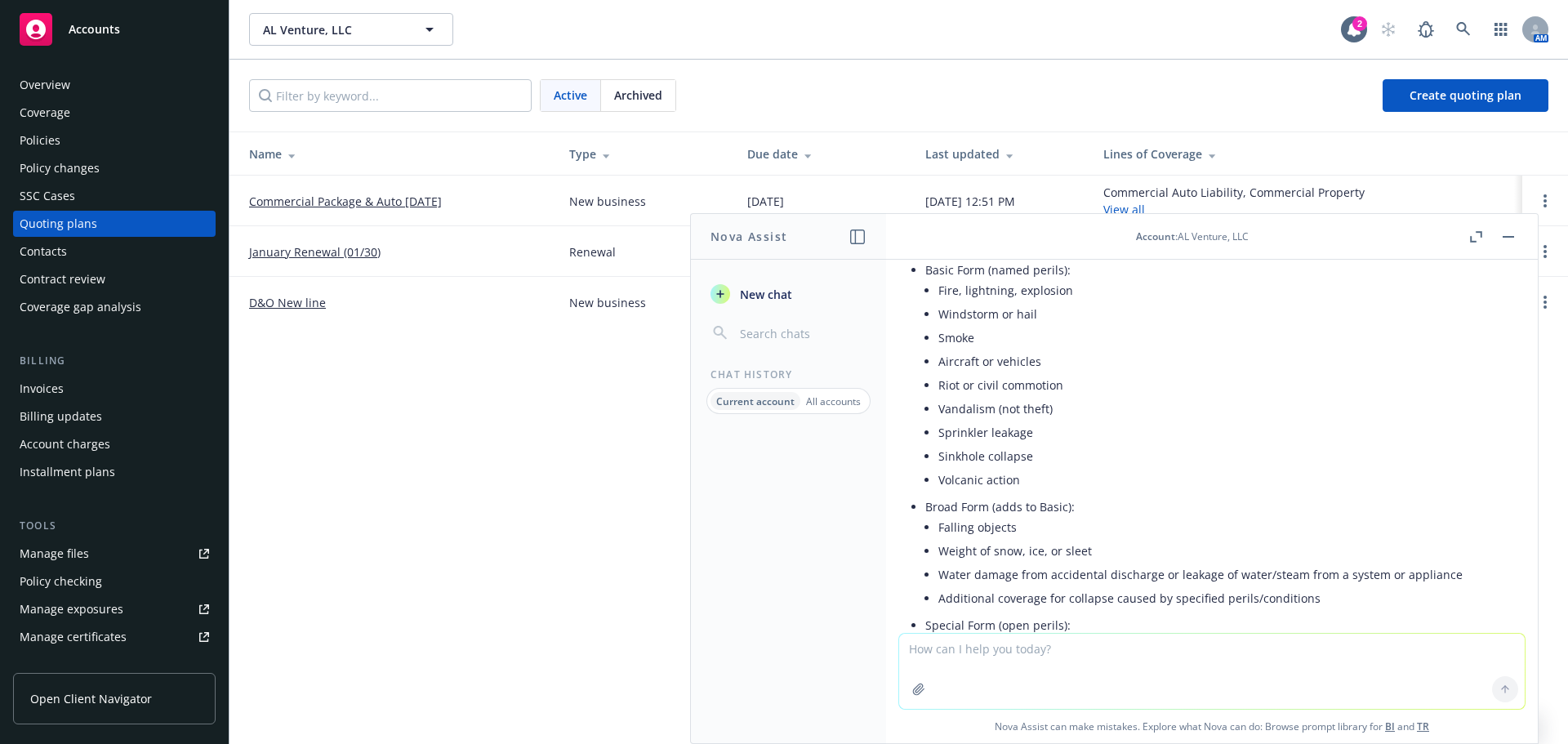
click at [383, 200] on link "Commercial Package & Auto [DATE]" at bounding box center [345, 202] width 193 height 17
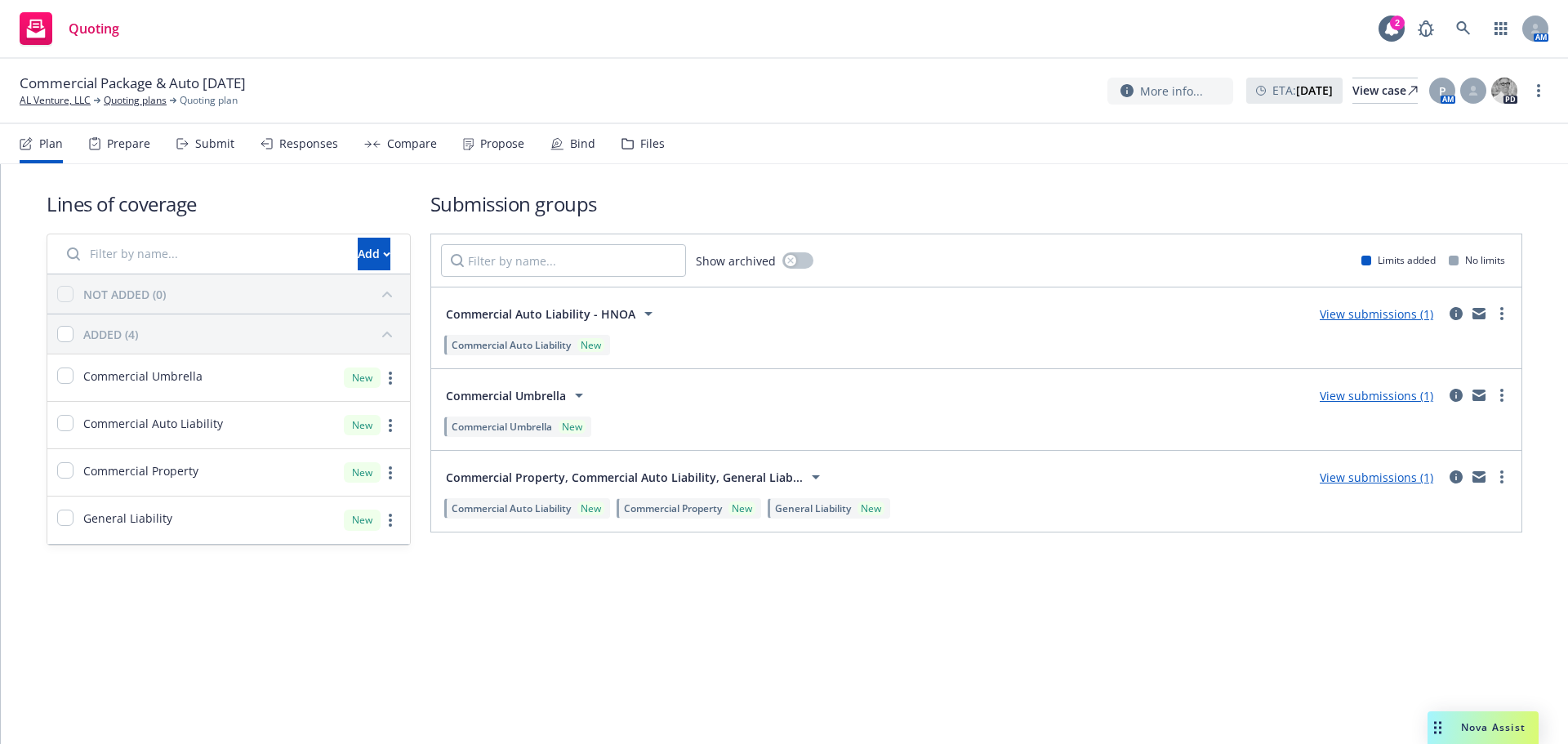
click at [1364, 397] on link "View submissions (1)" at bounding box center [1377, 396] width 114 height 16
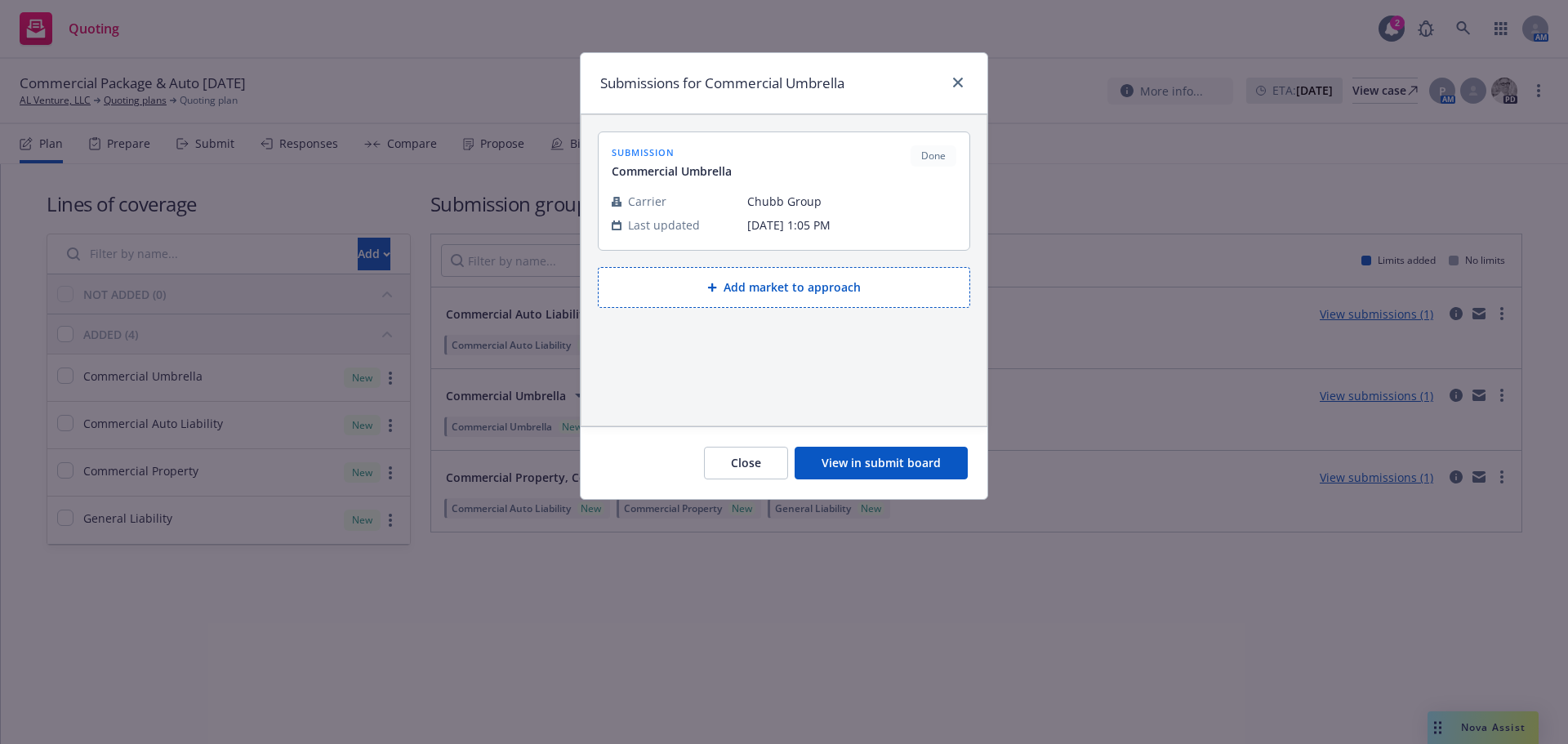
click at [926, 468] on button "View in submit board" at bounding box center [881, 463] width 174 height 33
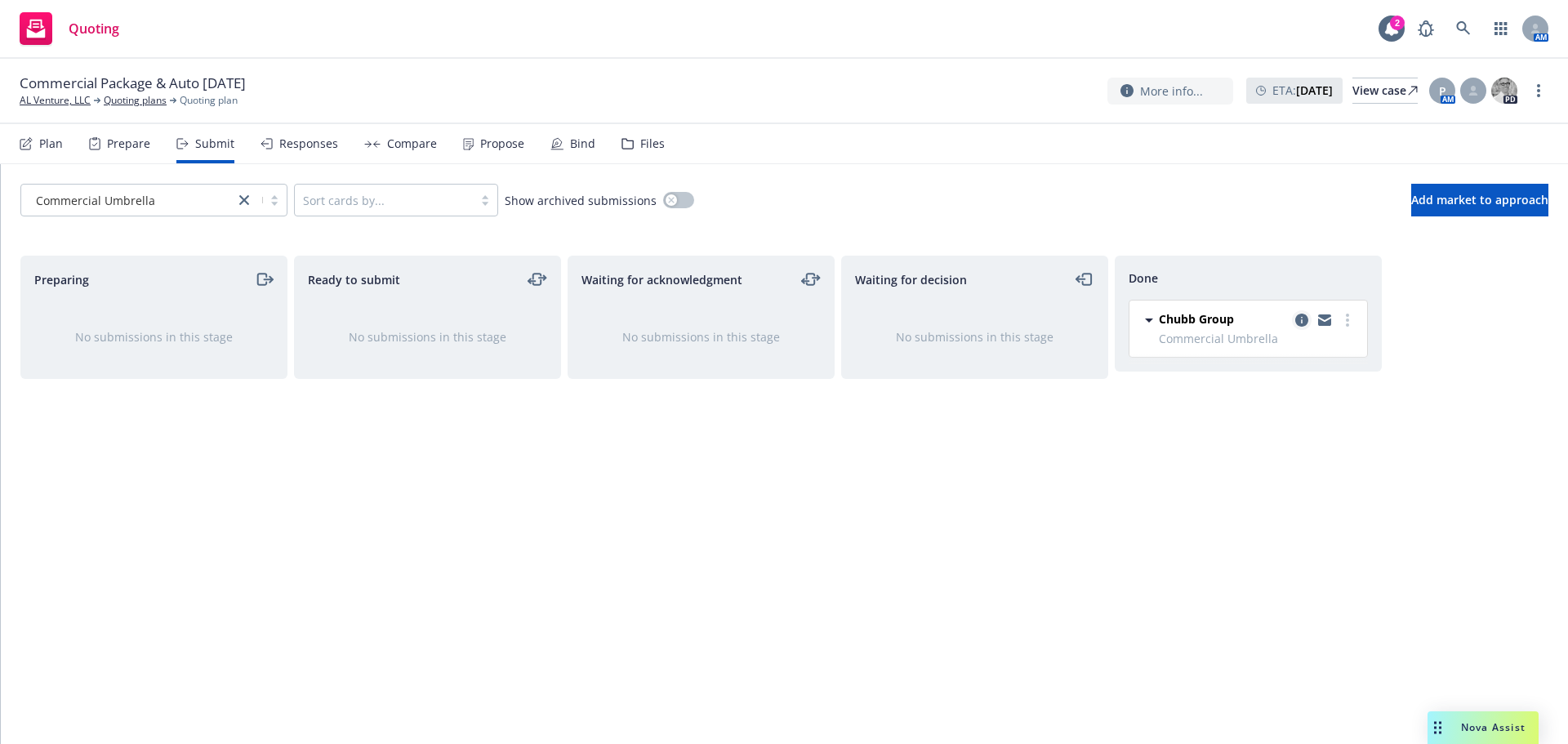
click at [1300, 324] on icon "copy logging email" at bounding box center [1302, 320] width 13 height 13
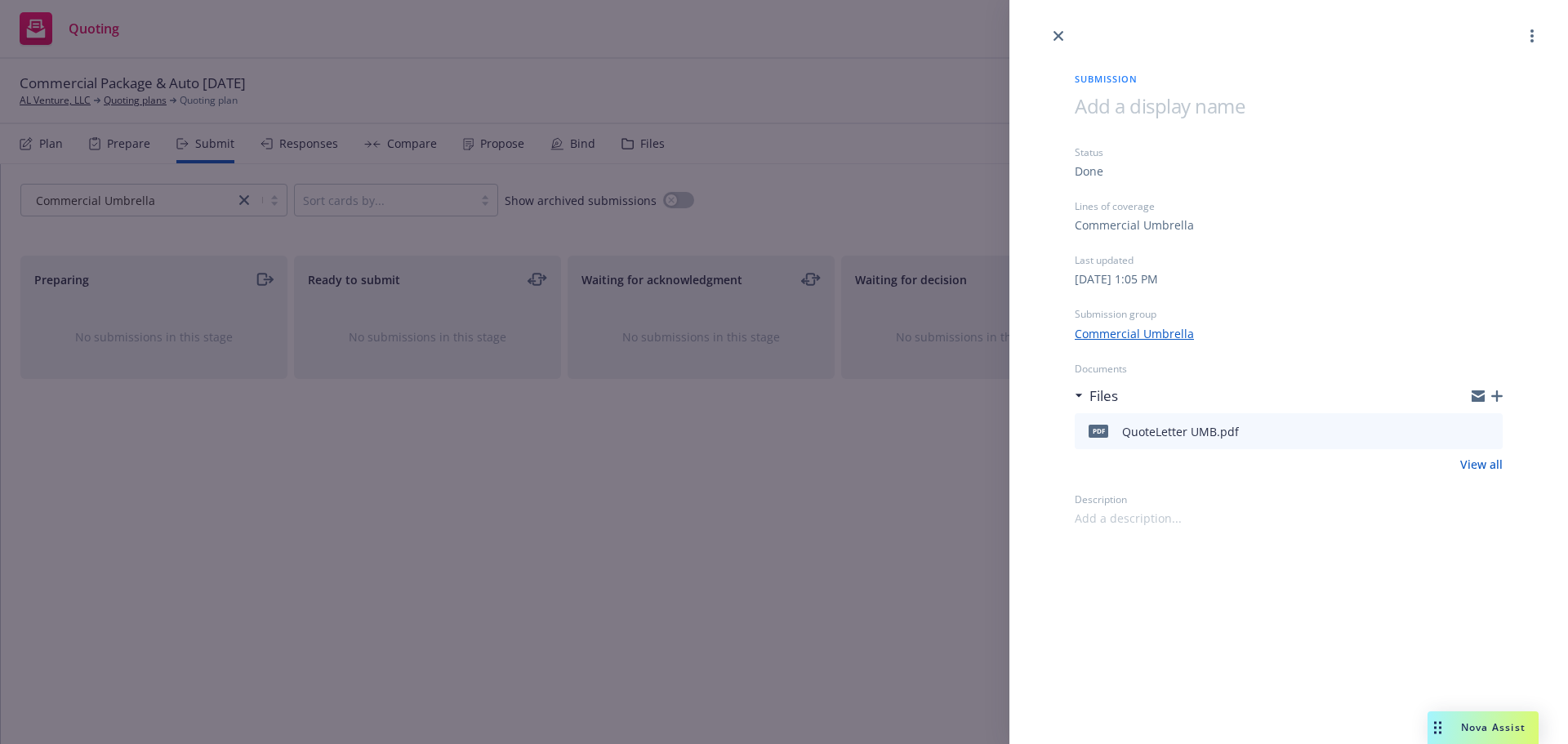
click at [1462, 431] on icon "download file" at bounding box center [1460, 428] width 10 height 10
click at [1066, 42] on link "close" at bounding box center [1058, 35] width 20 height 20
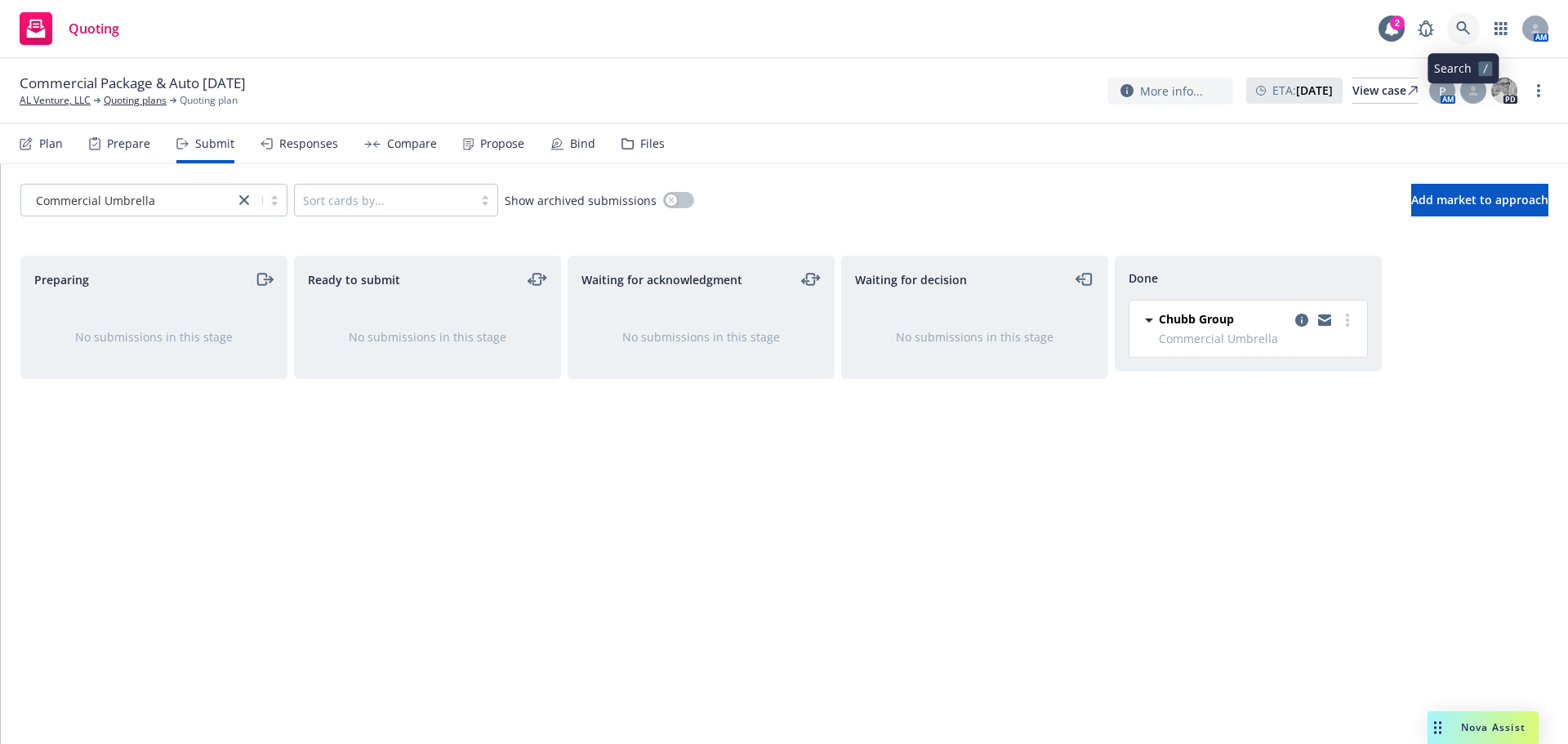
click at [1463, 21] on link at bounding box center [1463, 28] width 33 height 33
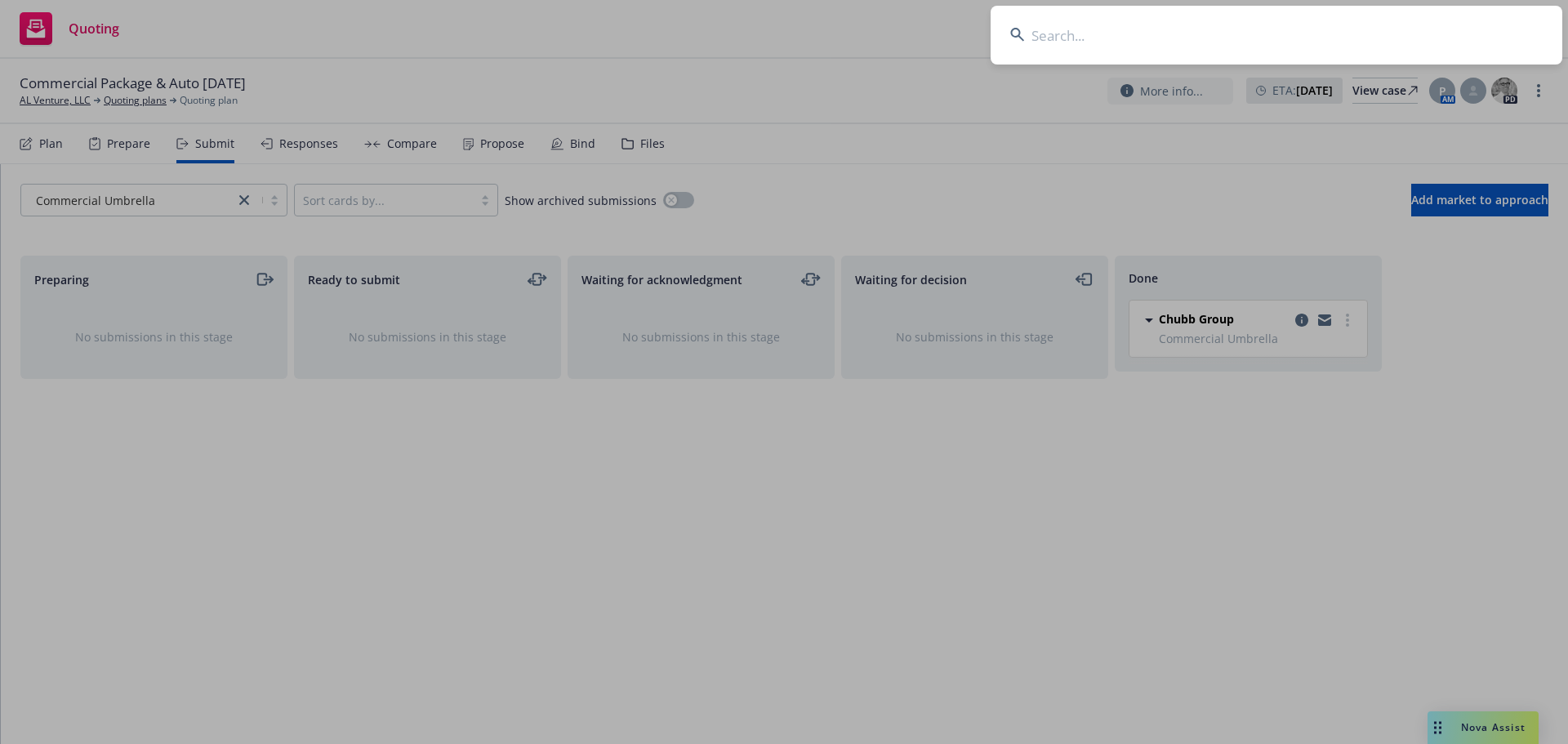
click at [1071, 42] on input at bounding box center [1277, 35] width 572 height 59
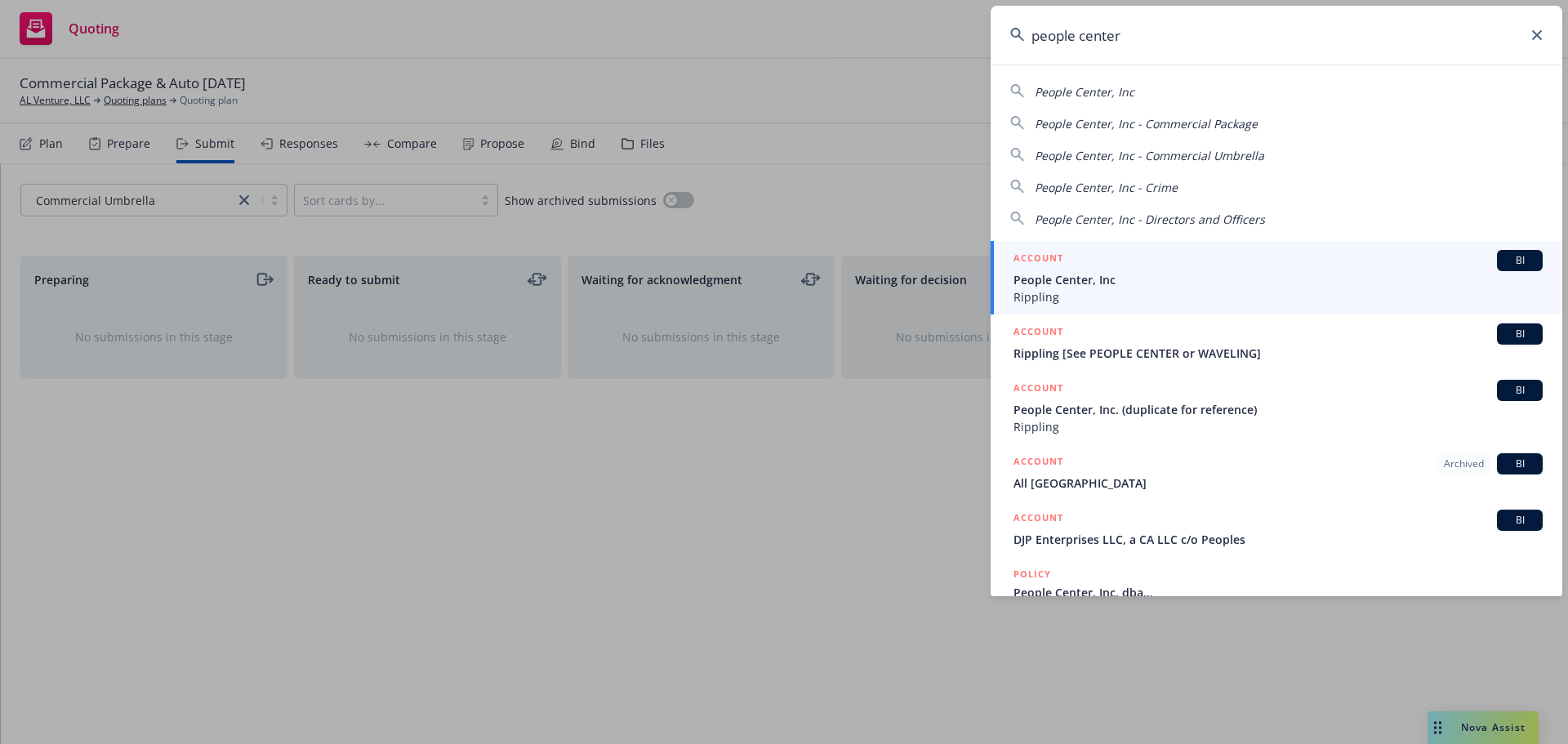
type input "people center"
click at [1108, 279] on span "People Center, Inc" at bounding box center [1278, 280] width 529 height 17
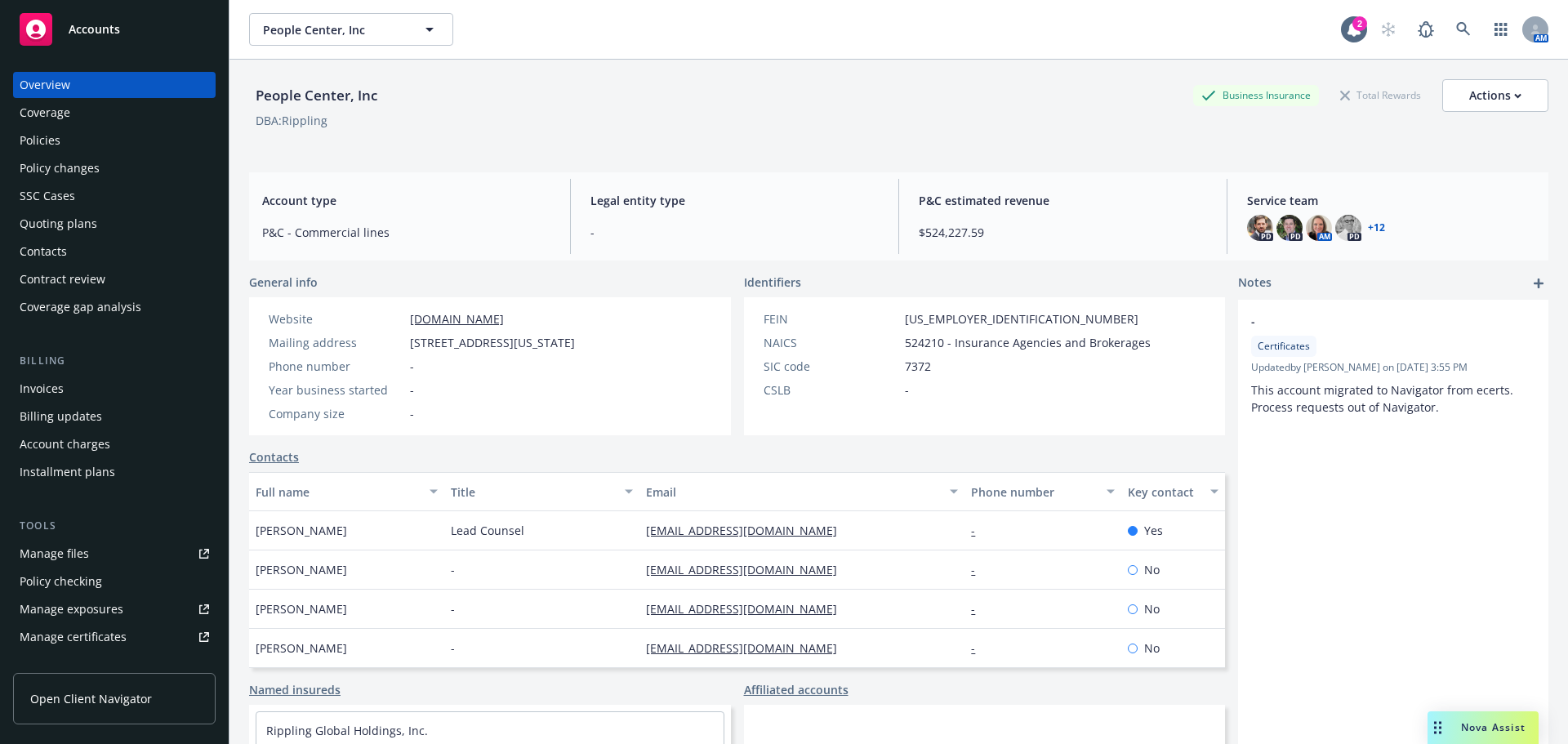
click at [48, 140] on div "Policies" at bounding box center [40, 141] width 41 height 26
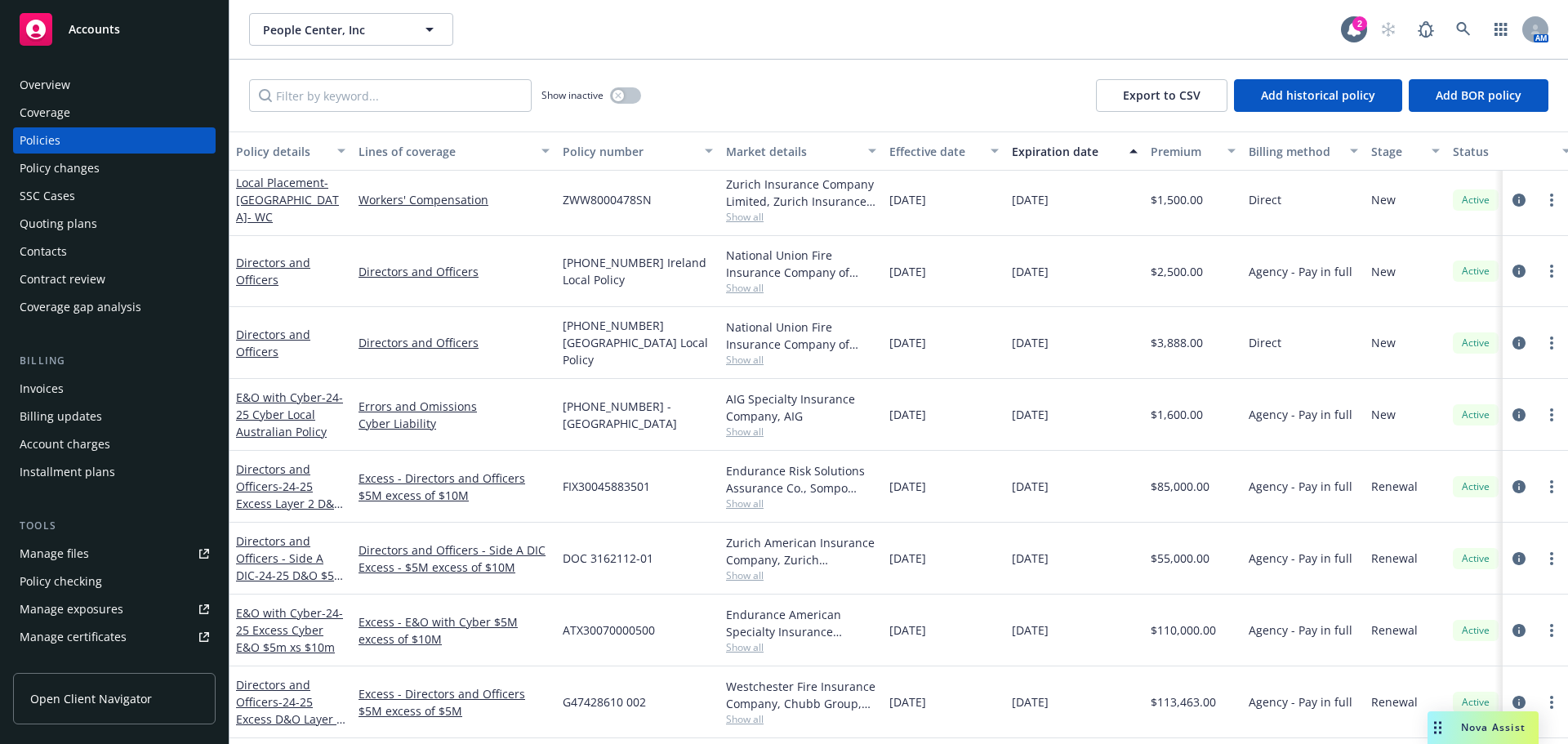
scroll to position [736, 0]
